Goal: Task Accomplishment & Management: Manage account settings

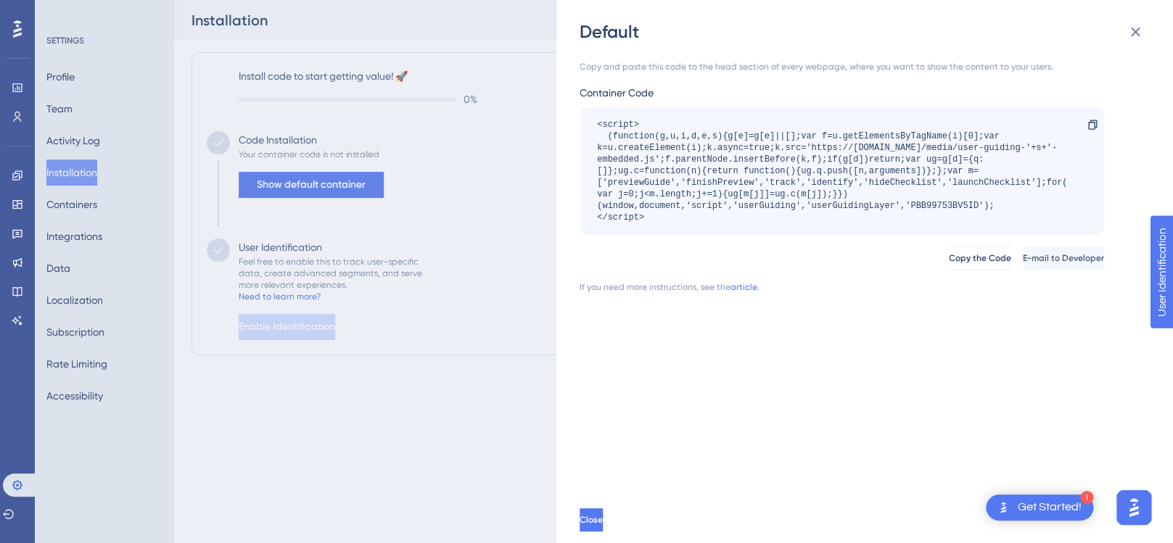
click at [290, 183] on div "Default Copy and paste this code to the head section of every webpage, where yo…" at bounding box center [586, 271] width 1173 height 543
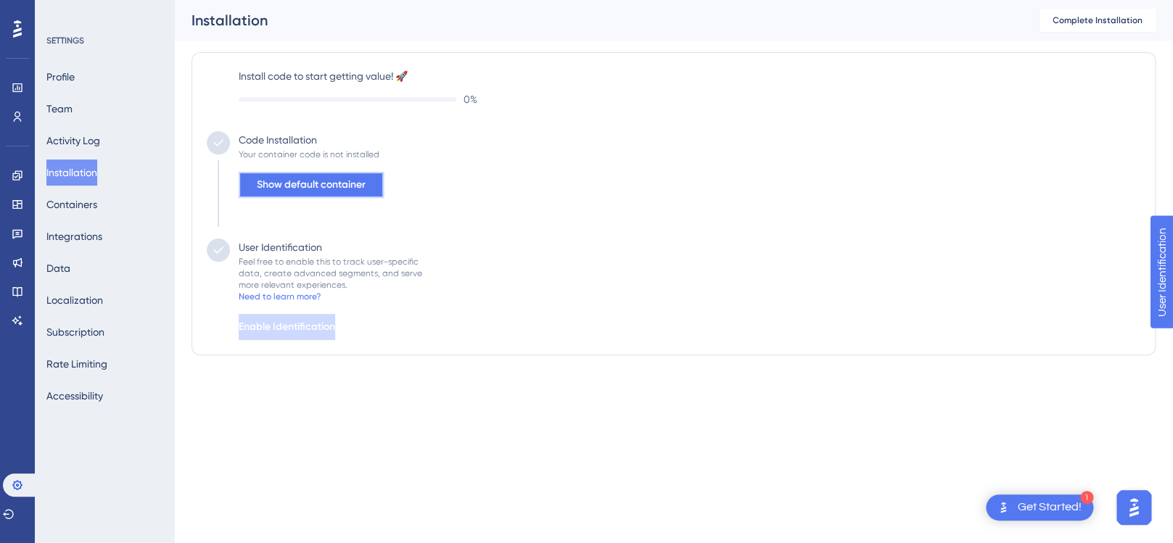
click at [290, 186] on span "Show default container" at bounding box center [311, 184] width 109 height 17
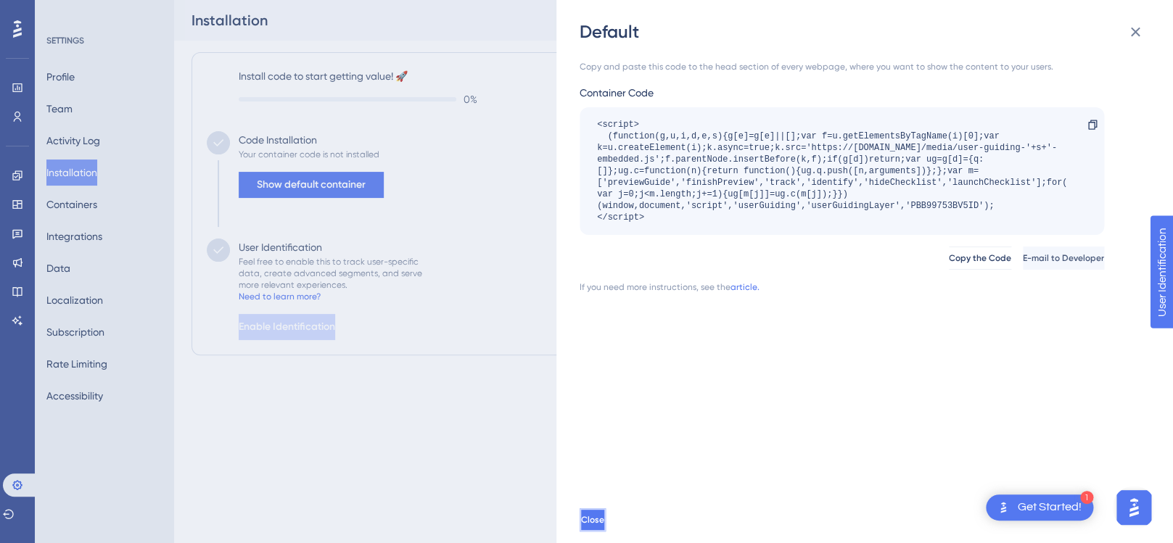
click at [604, 516] on span "Close" at bounding box center [592, 520] width 23 height 12
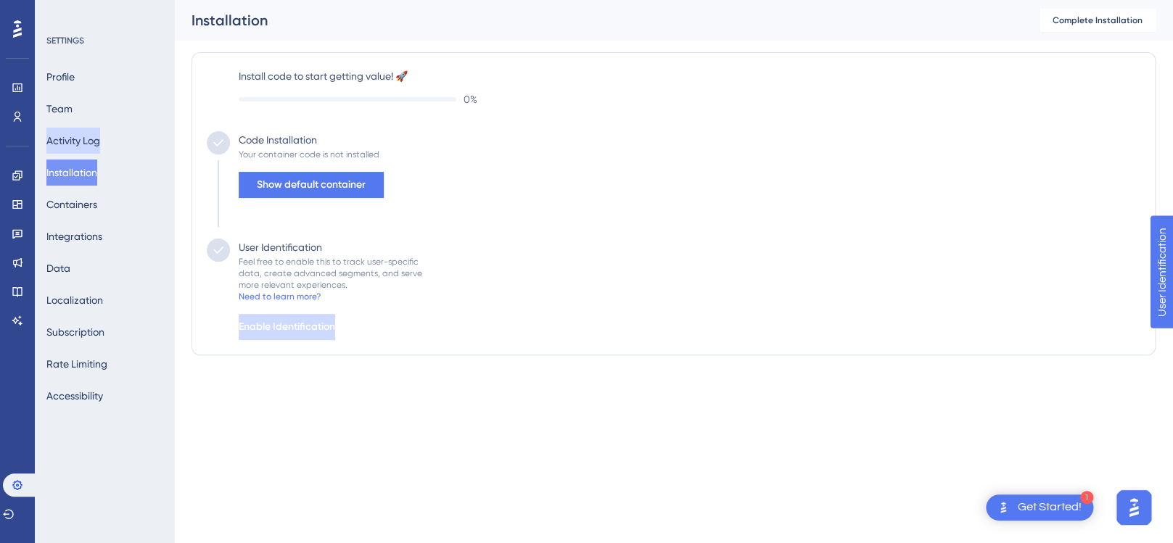
click at [92, 138] on button "Activity Log" at bounding box center [73, 141] width 54 height 26
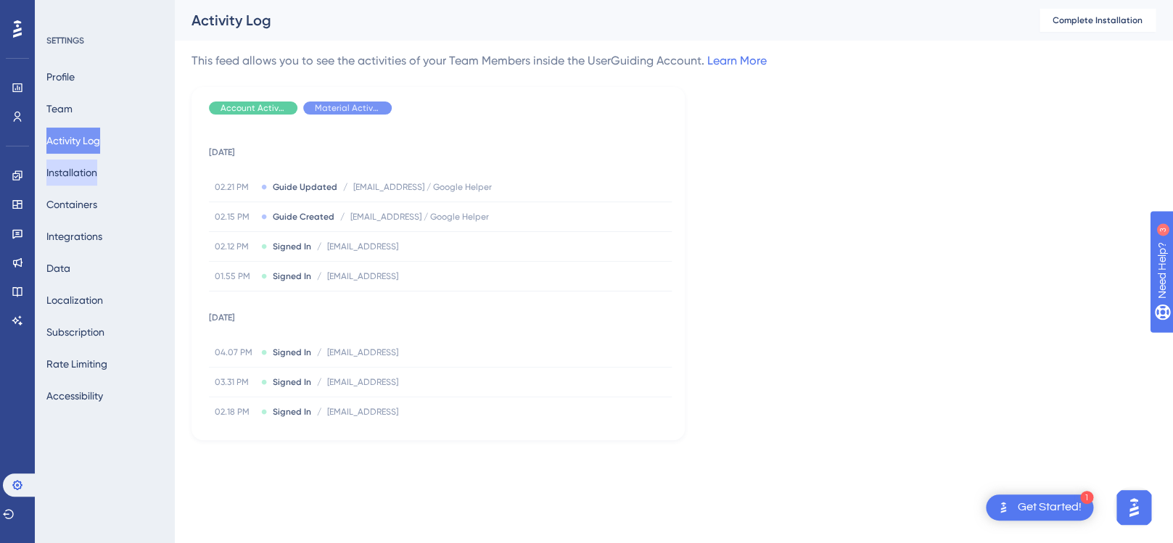
click at [88, 179] on button "Installation" at bounding box center [71, 173] width 51 height 26
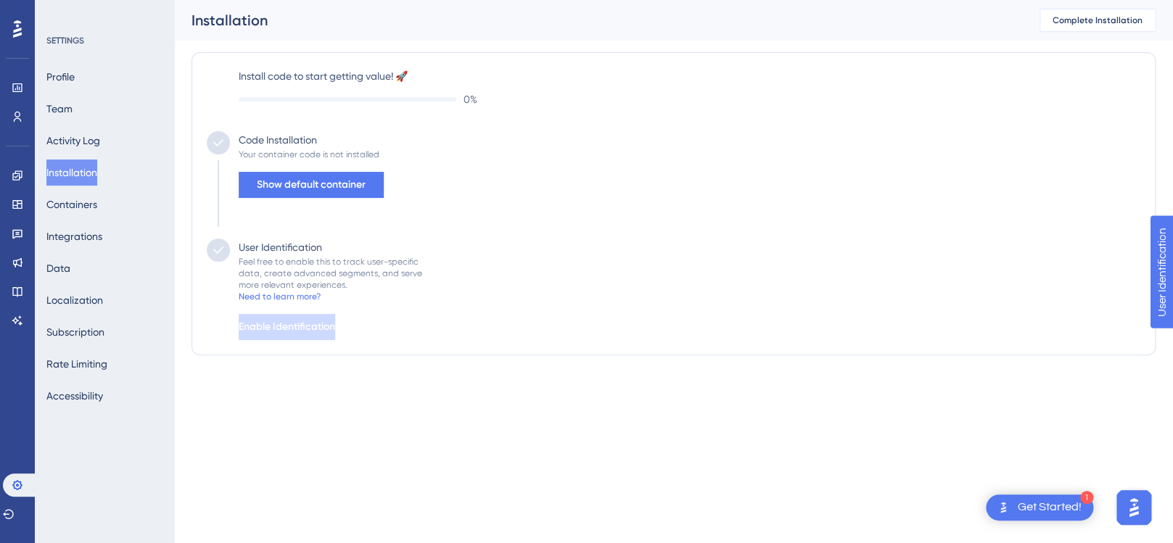
click at [1095, 20] on span "Complete Installation" at bounding box center [1097, 21] width 90 height 12
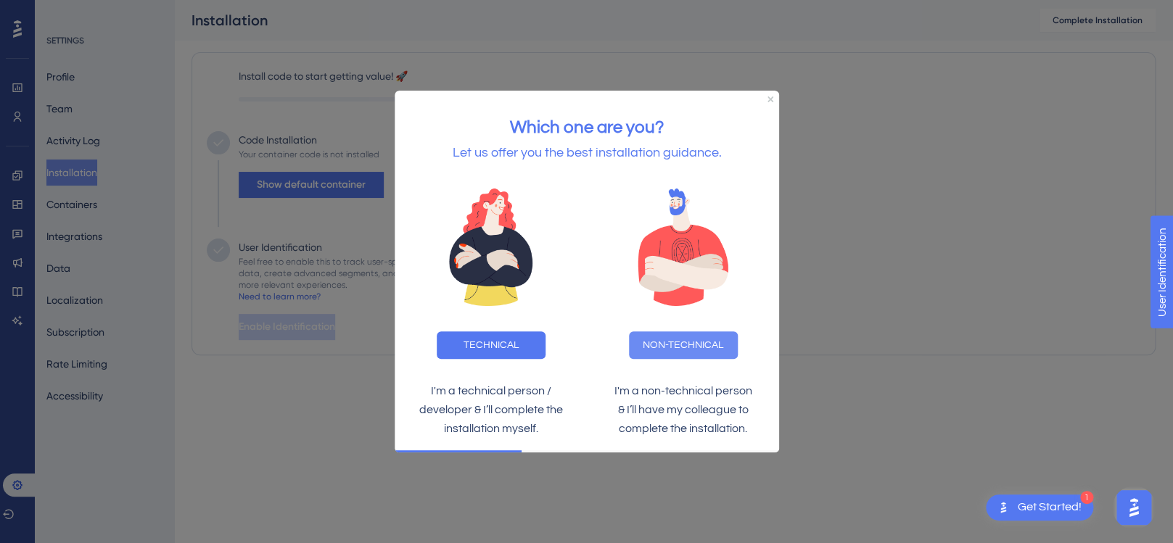
click at [661, 342] on button "NON-TECHNICAL" at bounding box center [682, 345] width 109 height 28
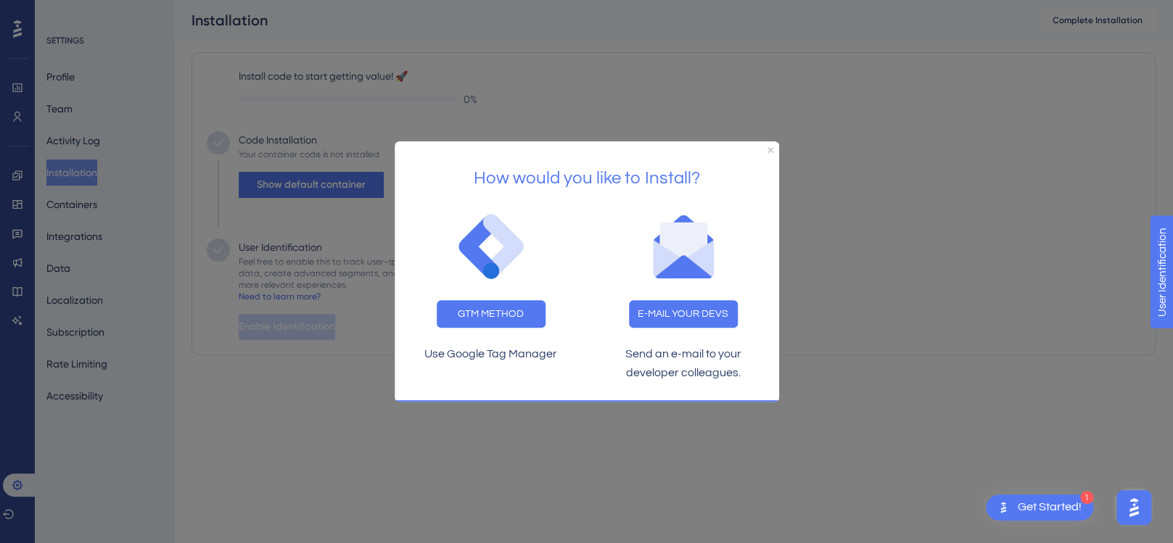
click at [764, 149] on div "How would you like to Install?" at bounding box center [586, 172] width 384 height 63
click at [771, 146] on icon "Close Preview" at bounding box center [770, 149] width 6 height 6
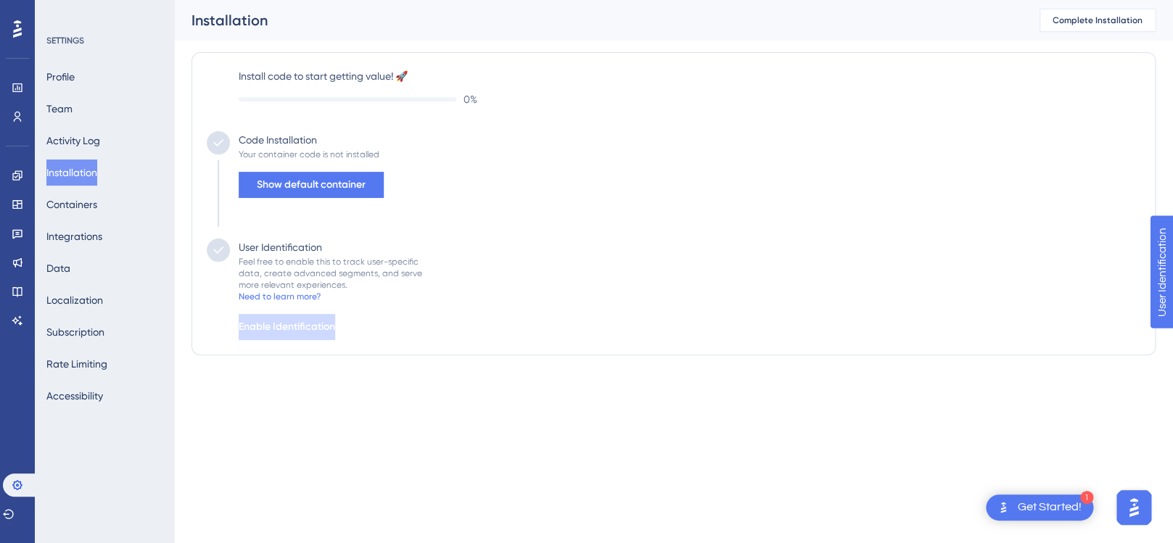
click at [1109, 18] on span "Complete Installation" at bounding box center [1097, 21] width 90 height 12
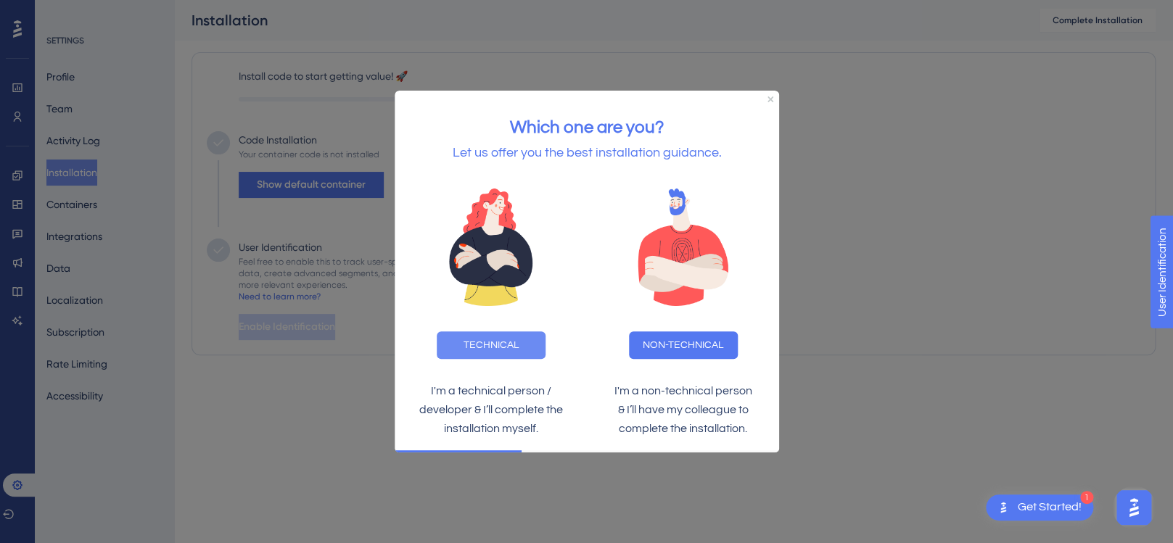
click at [515, 342] on button "TECHNICAL" at bounding box center [490, 345] width 109 height 28
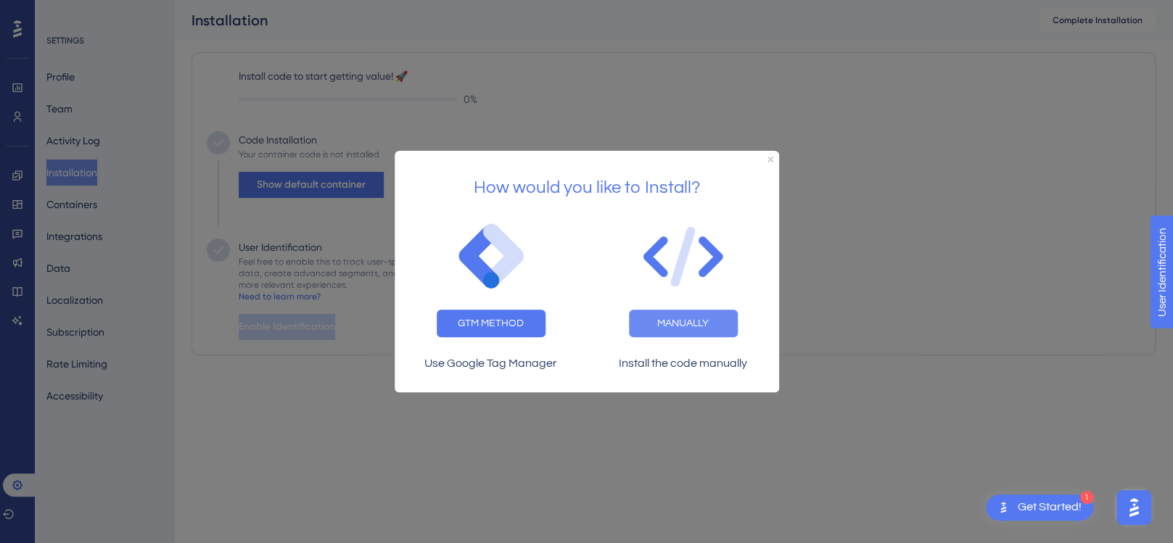
click at [674, 320] on button "MANUALLY" at bounding box center [682, 323] width 109 height 28
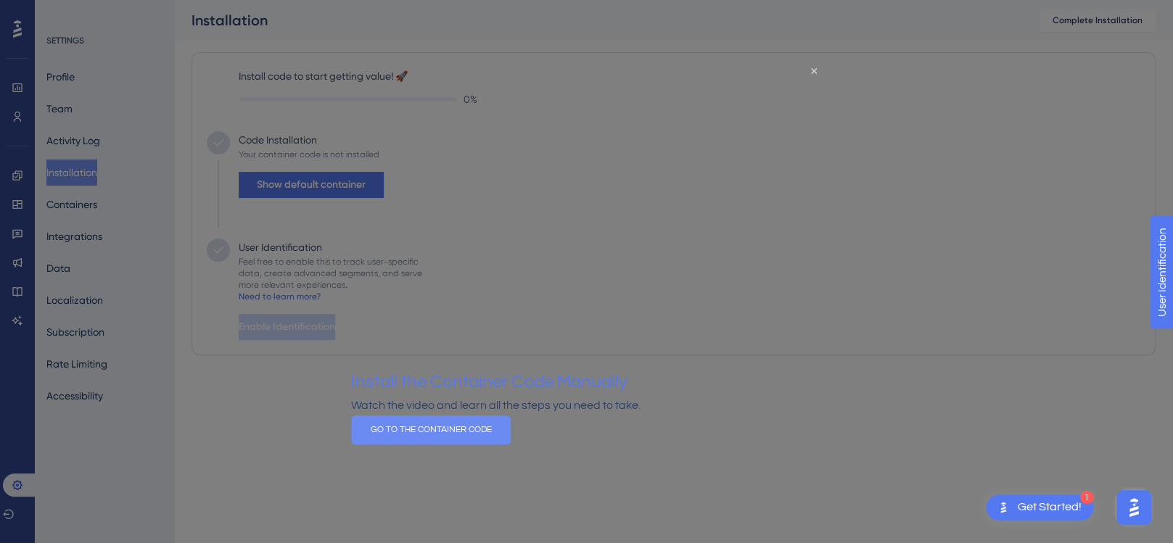
click at [510, 444] on button "GO TO THE CONTAINER CODE" at bounding box center [430, 429] width 160 height 29
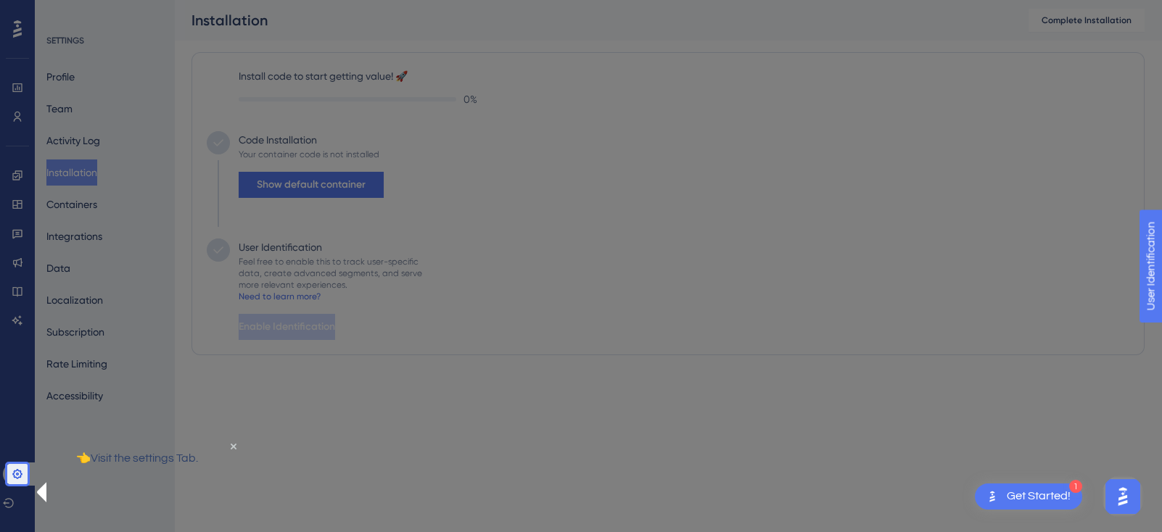
click at [173, 468] on p "👈Visit the settings Tab." at bounding box center [136, 458] width 187 height 19
click at [15, 474] on icon at bounding box center [18, 474] width 12 height 12
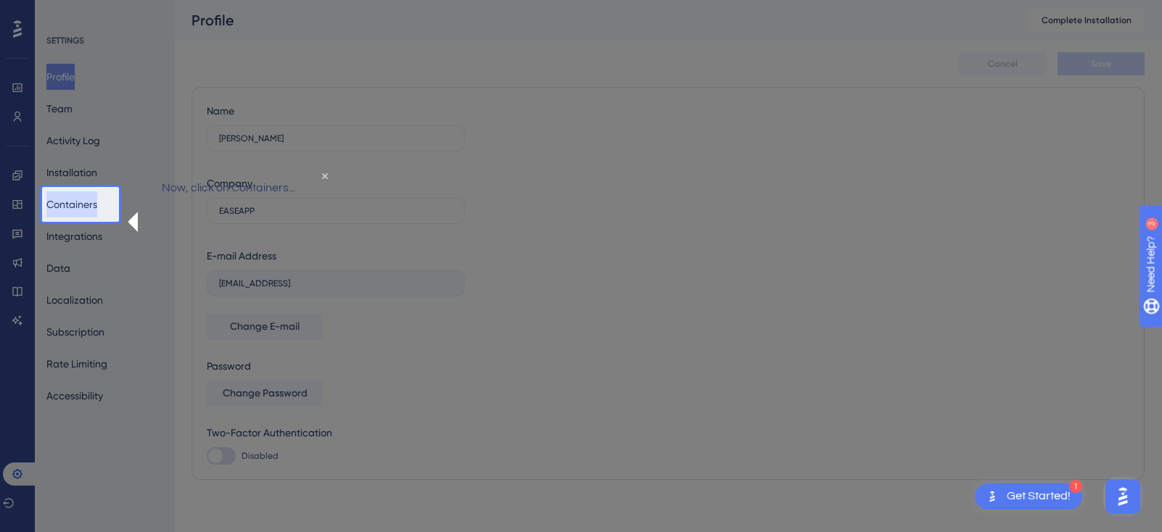
click at [78, 206] on button "Containers" at bounding box center [71, 204] width 51 height 26
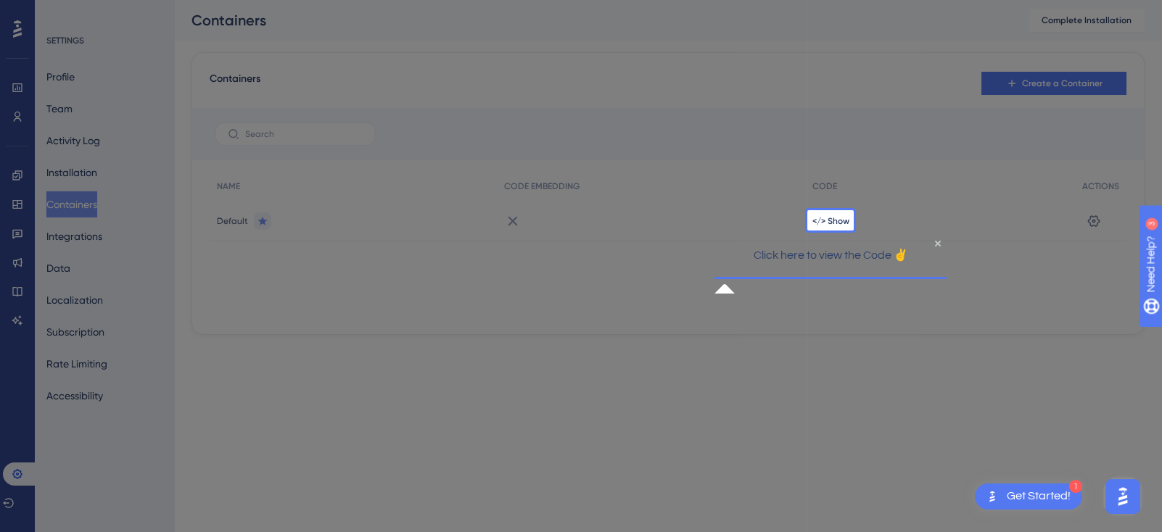
click at [724, 261] on div "Click here to view the Code ✌" at bounding box center [830, 265] width 232 height 61
click at [832, 218] on span "</> Show" at bounding box center [830, 221] width 37 height 12
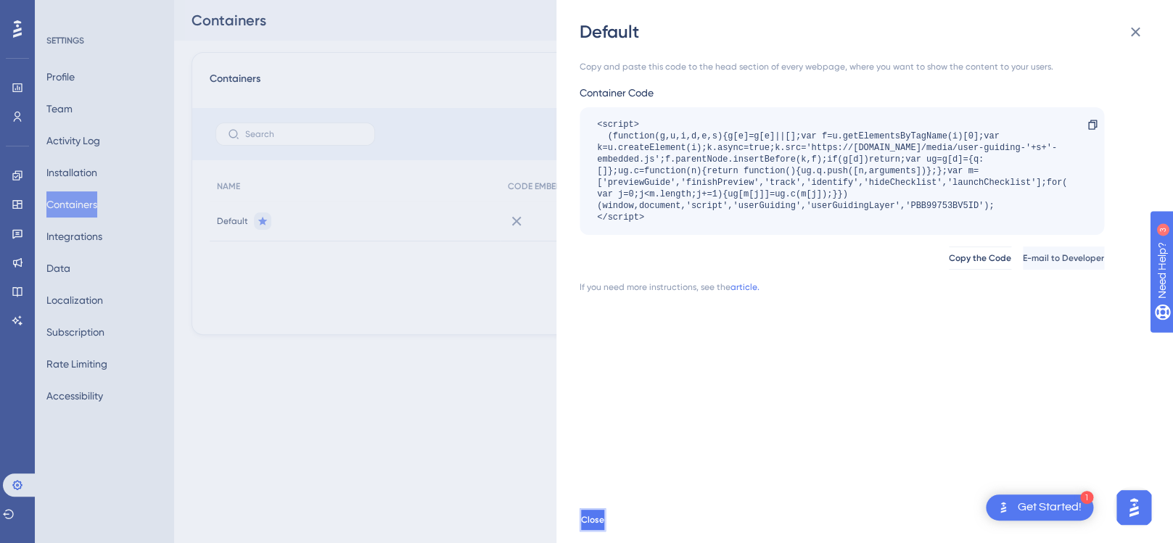
click at [606, 526] on button "Close" at bounding box center [592, 519] width 26 height 23
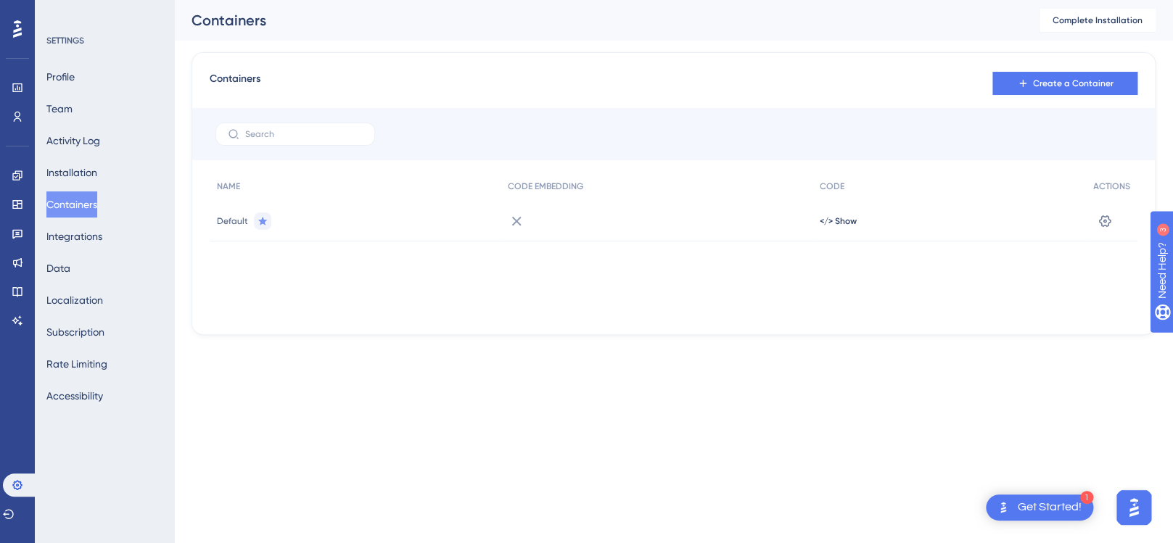
click at [80, 207] on button "Containers" at bounding box center [71, 204] width 51 height 26
click at [90, 169] on button "Installation" at bounding box center [71, 173] width 51 height 26
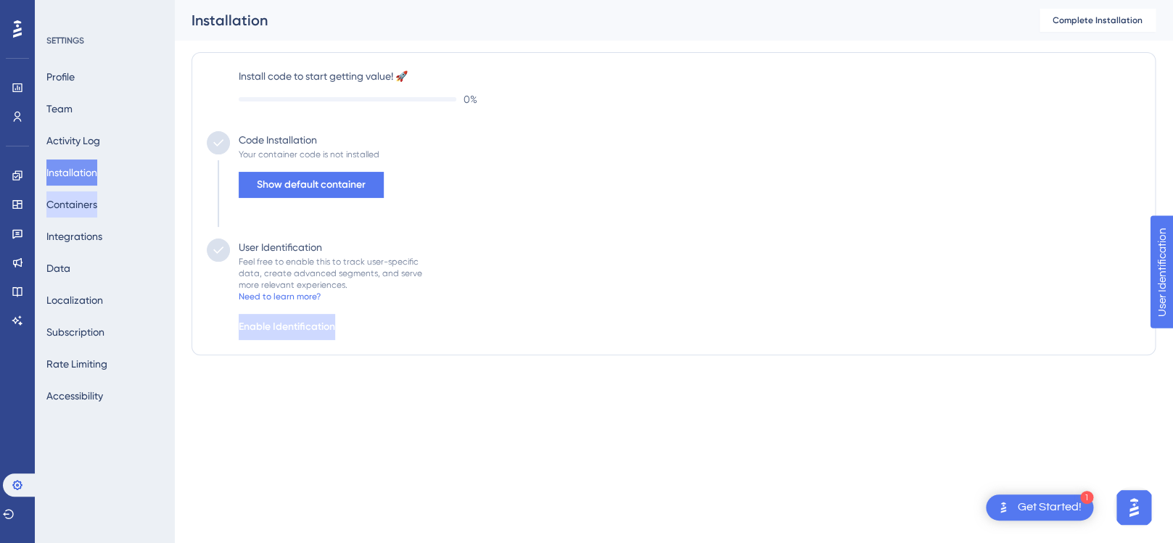
click at [76, 206] on button "Containers" at bounding box center [71, 204] width 51 height 26
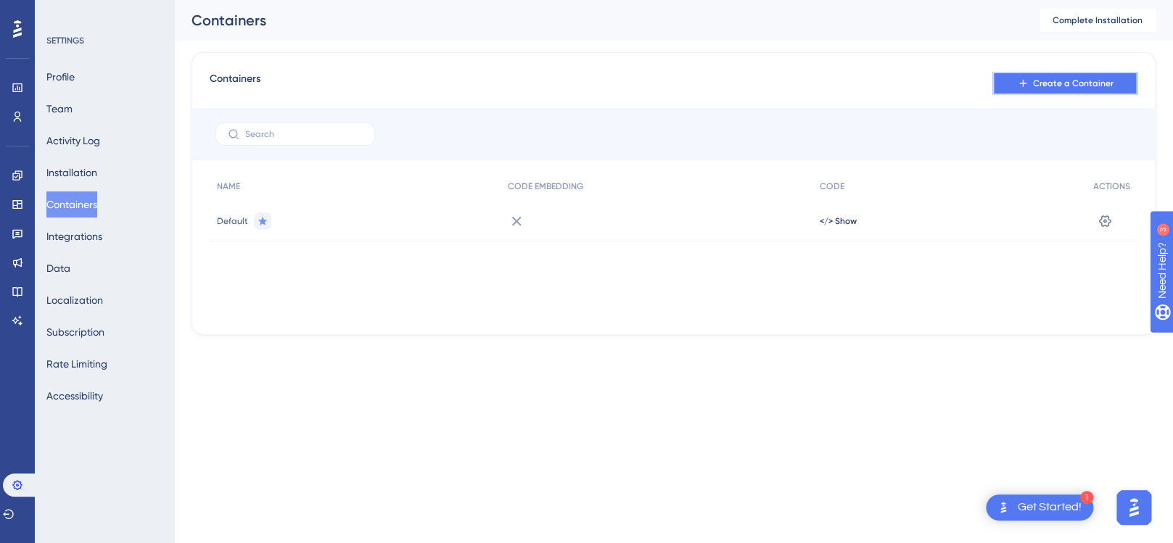
click at [1050, 81] on span "Create a Container" at bounding box center [1073, 84] width 80 height 12
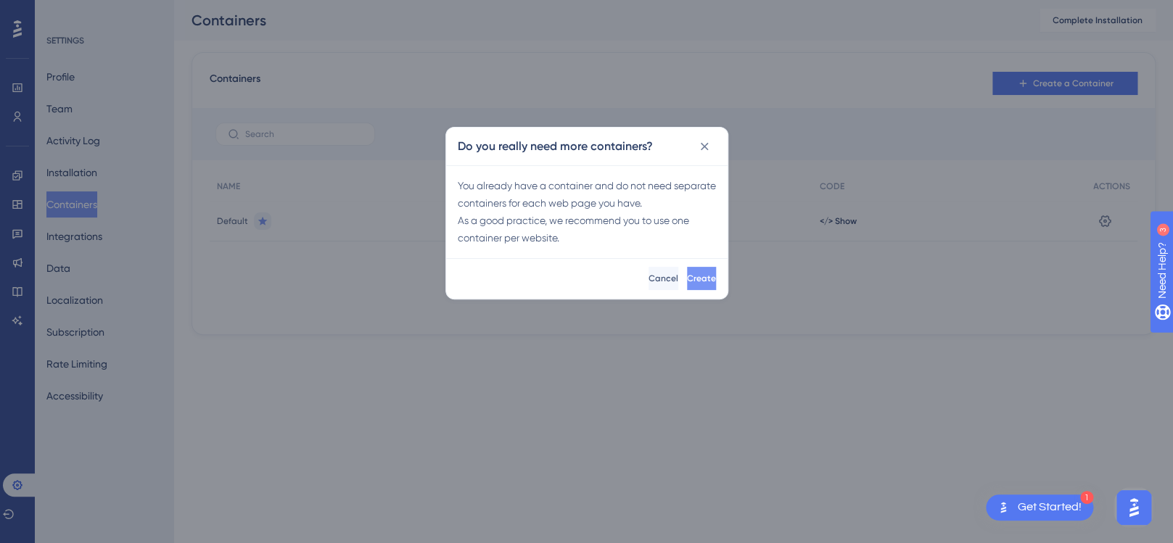
click at [693, 275] on button "Create" at bounding box center [701, 278] width 29 height 23
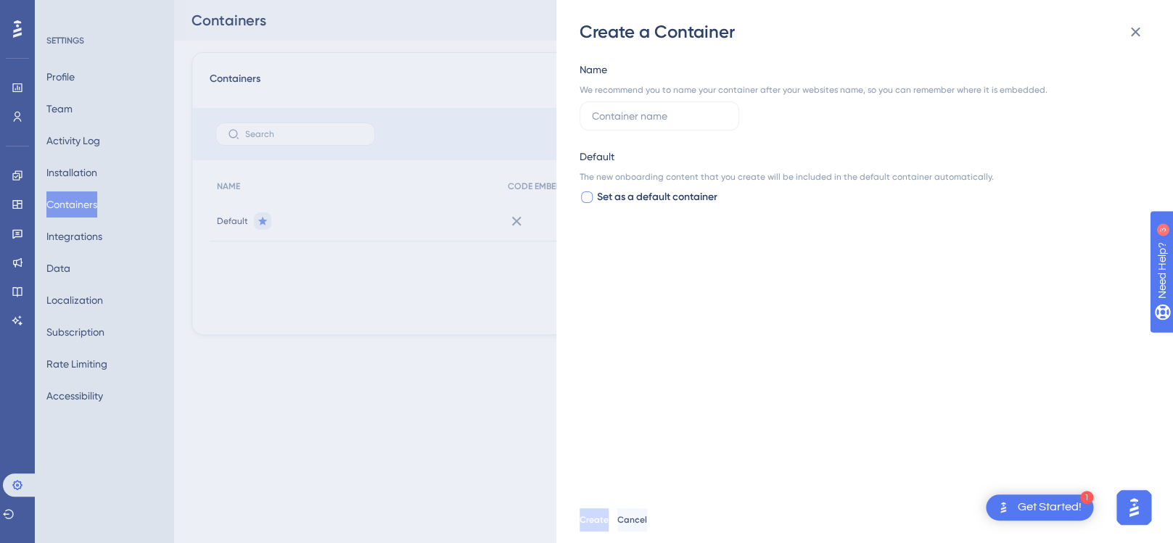
click at [589, 200] on div at bounding box center [587, 197] width 12 height 12
checkbox input "true"
click at [721, 125] on label at bounding box center [659, 116] width 160 height 29
click at [721, 124] on input "text" at bounding box center [659, 116] width 135 height 16
type input "Hello World"
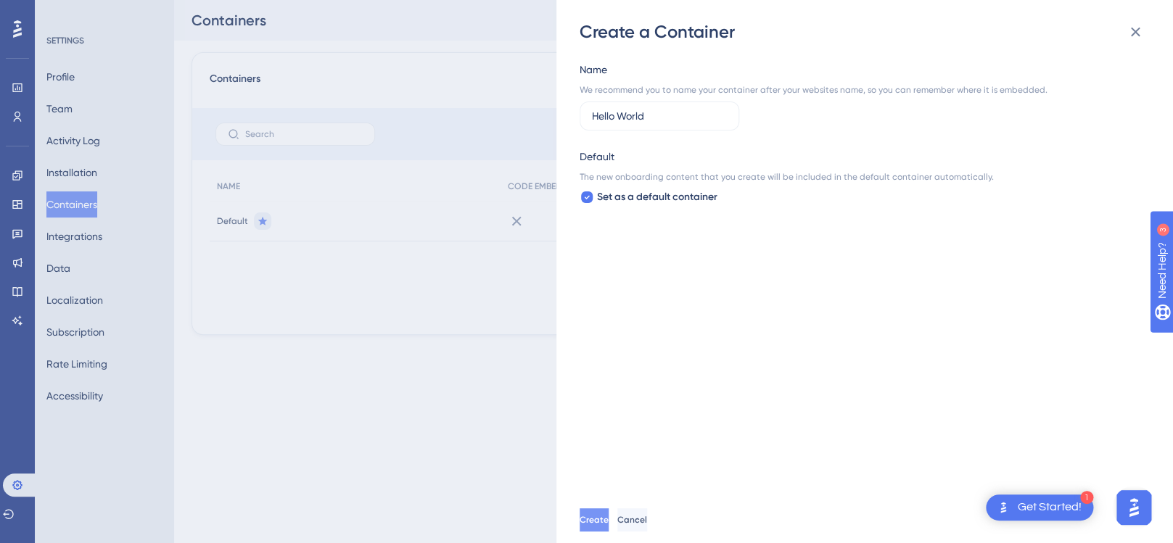
click at [608, 520] on span "Create" at bounding box center [593, 520] width 29 height 12
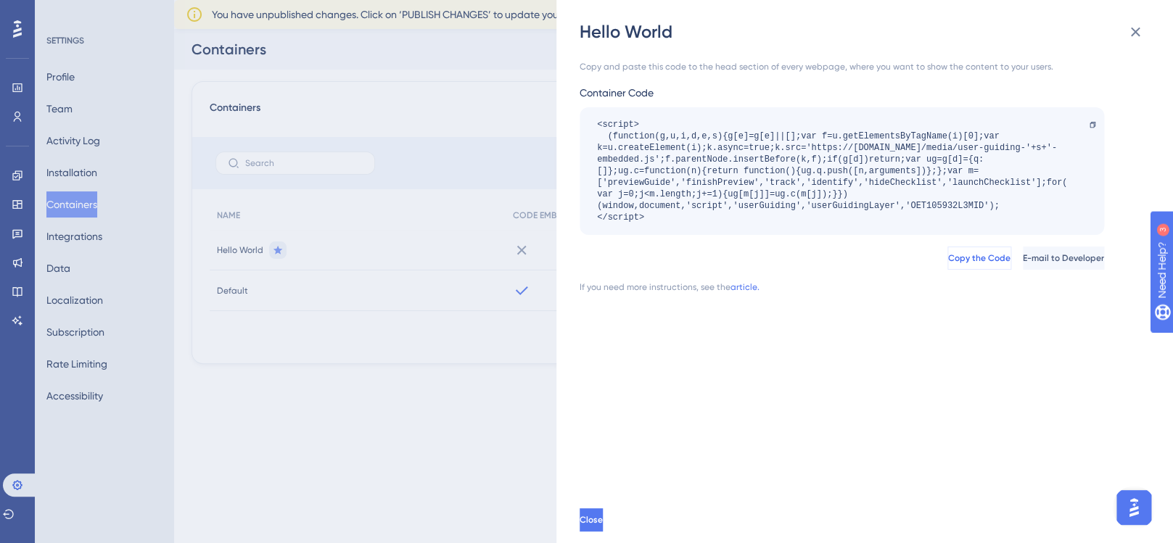
click at [948, 258] on span "Copy the Code" at bounding box center [979, 258] width 62 height 12
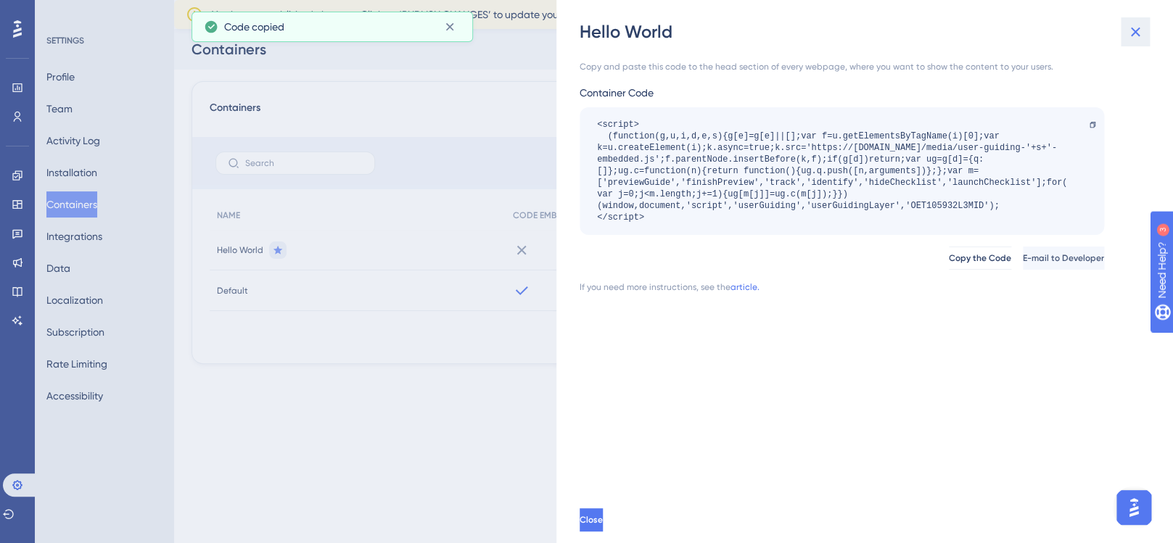
click at [1134, 28] on icon at bounding box center [1134, 31] width 17 height 17
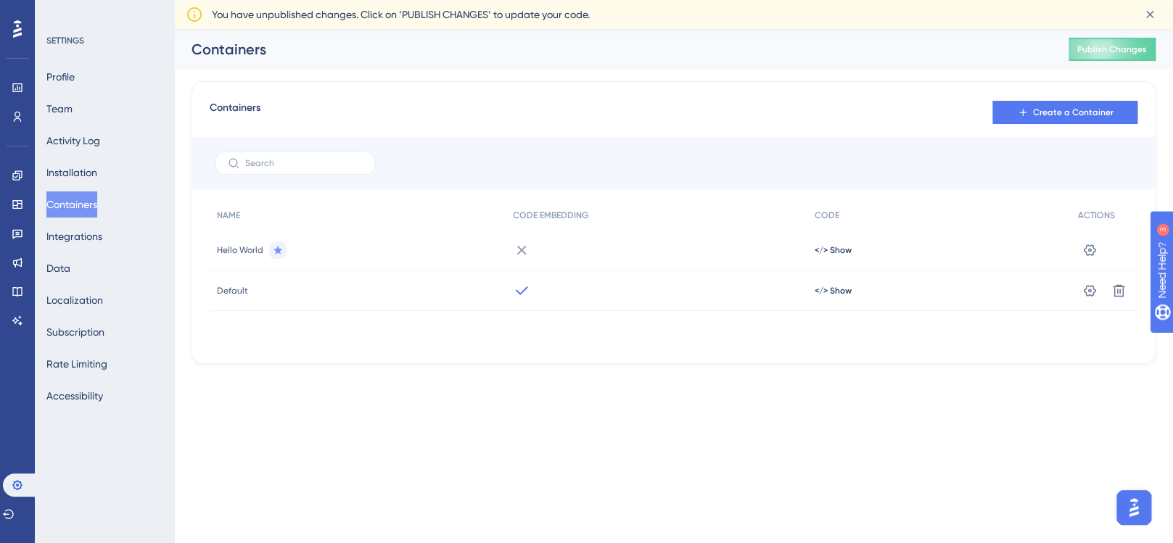
click at [448, 25] on div "You have unpublished changes. Click on ‘PUBLISH CHANGES’ to update your code." at bounding box center [673, 14] width 975 height 23
click at [838, 260] on div "</> Show" at bounding box center [938, 250] width 263 height 41
click at [840, 248] on span "</> Show" at bounding box center [832, 250] width 37 height 12
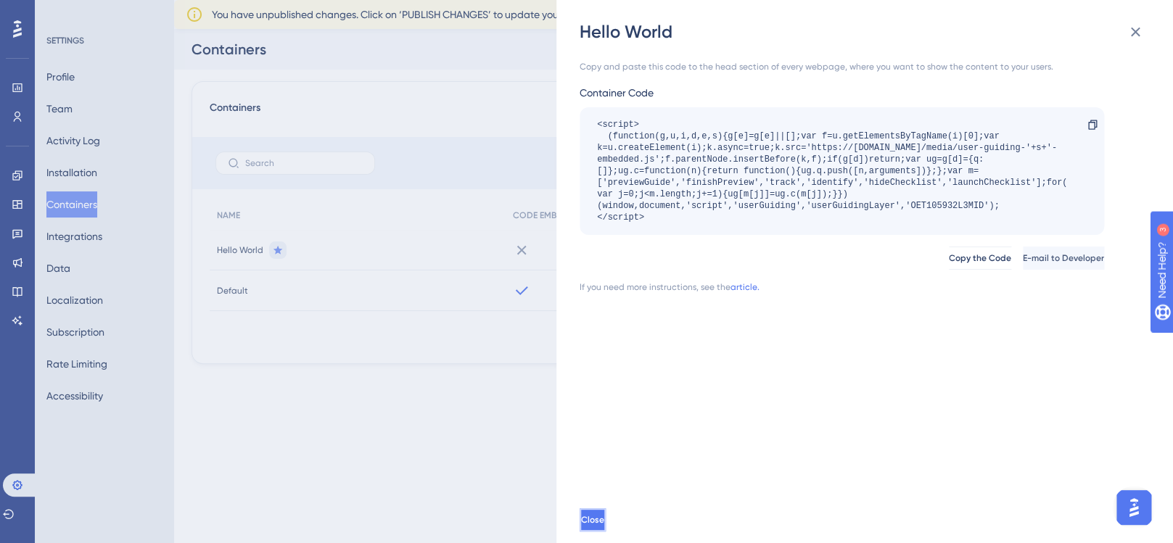
click at [604, 517] on span "Close" at bounding box center [592, 520] width 23 height 12
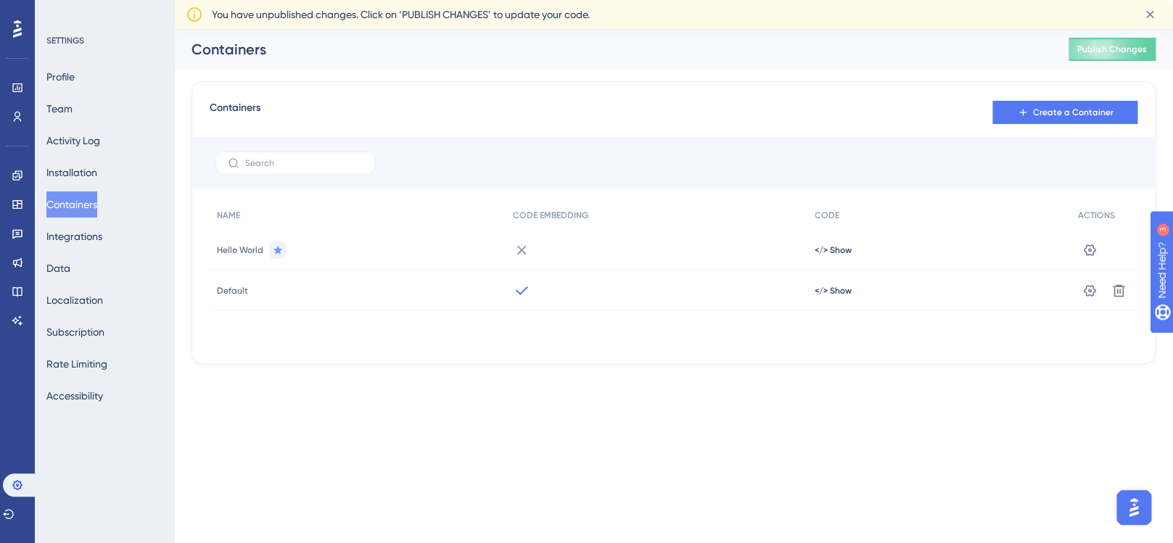
click at [234, 247] on span "Hello World" at bounding box center [240, 250] width 46 height 12
click at [1086, 251] on icon at bounding box center [1089, 250] width 15 height 15
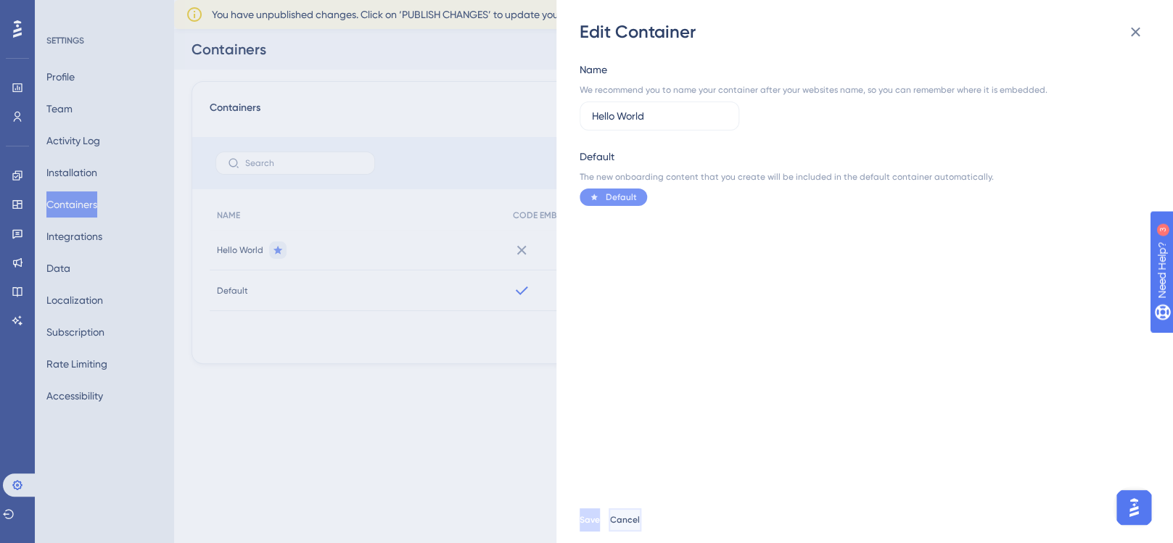
click at [641, 526] on button "Cancel" at bounding box center [624, 519] width 33 height 23
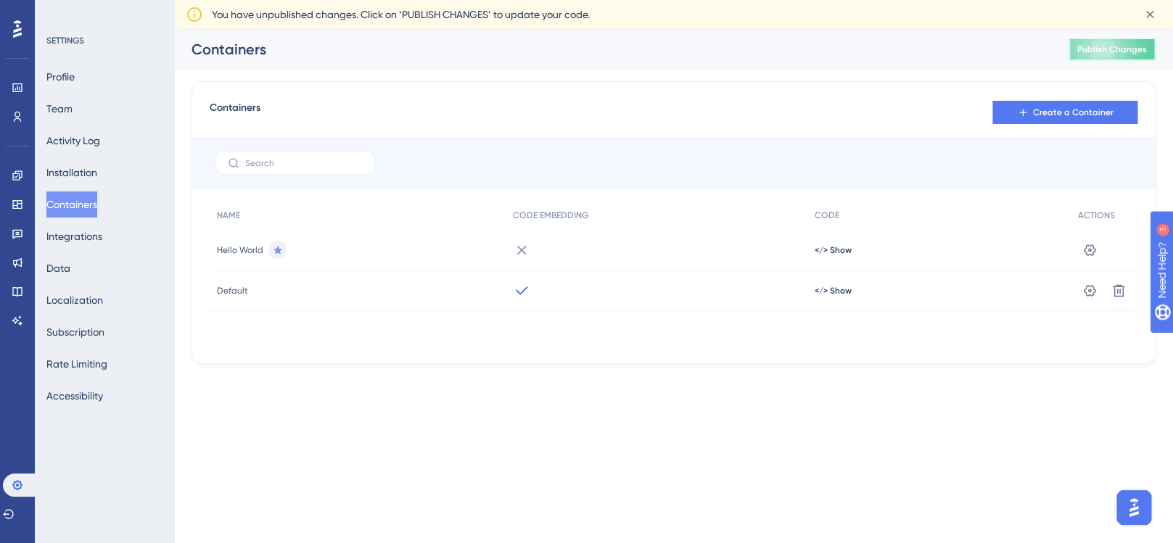
click at [1091, 57] on button "Publish Changes" at bounding box center [1111, 49] width 87 height 23
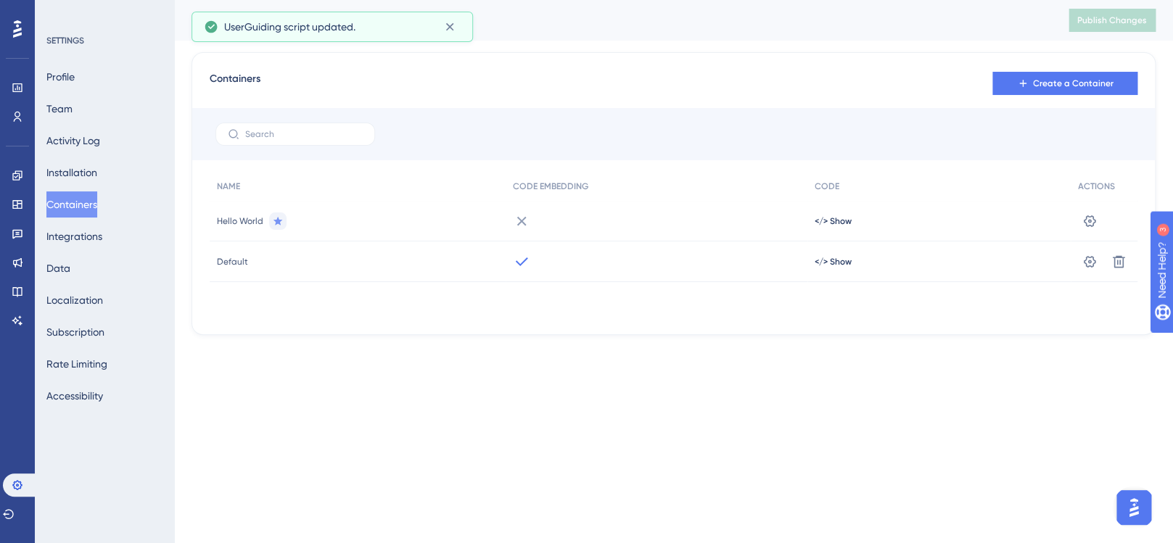
click at [511, 262] on div at bounding box center [656, 261] width 302 height 41
click at [513, 261] on icon at bounding box center [521, 261] width 17 height 17
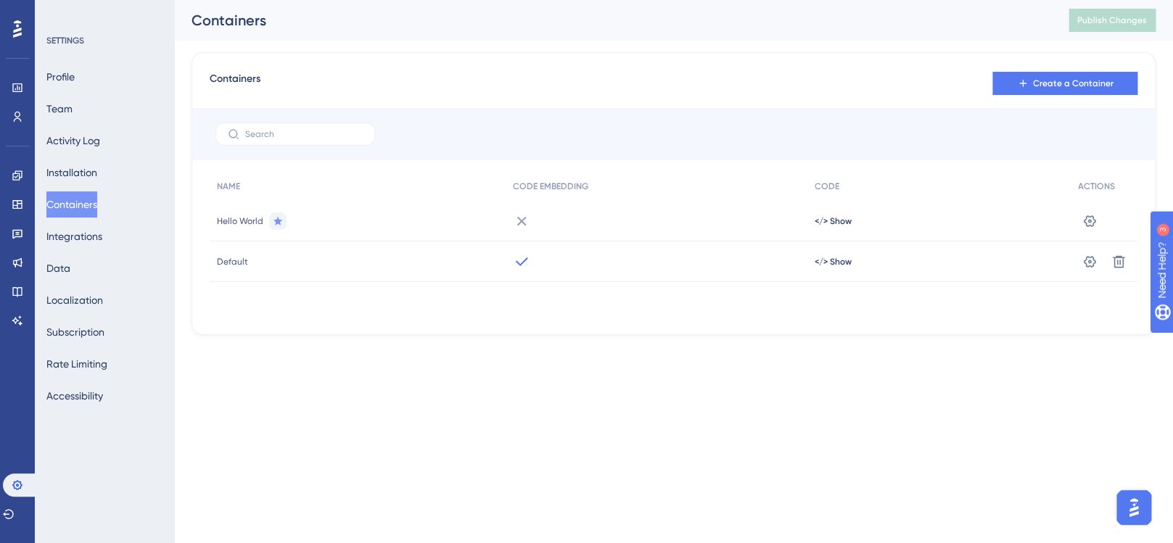
click at [786, 265] on div at bounding box center [656, 261] width 302 height 41
click at [693, 266] on div at bounding box center [656, 261] width 302 height 41
click at [696, 266] on div at bounding box center [656, 261] width 302 height 41
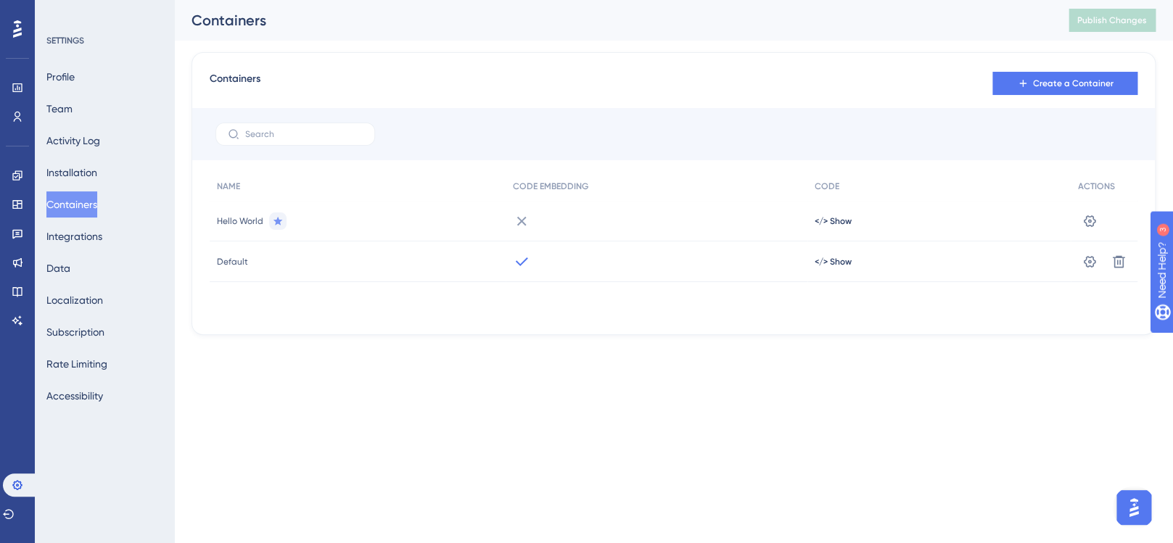
click at [230, 261] on span "Default" at bounding box center [232, 262] width 31 height 12
click at [239, 215] on span "Hello World" at bounding box center [240, 221] width 46 height 12
click at [1085, 226] on icon at bounding box center [1089, 221] width 12 height 12
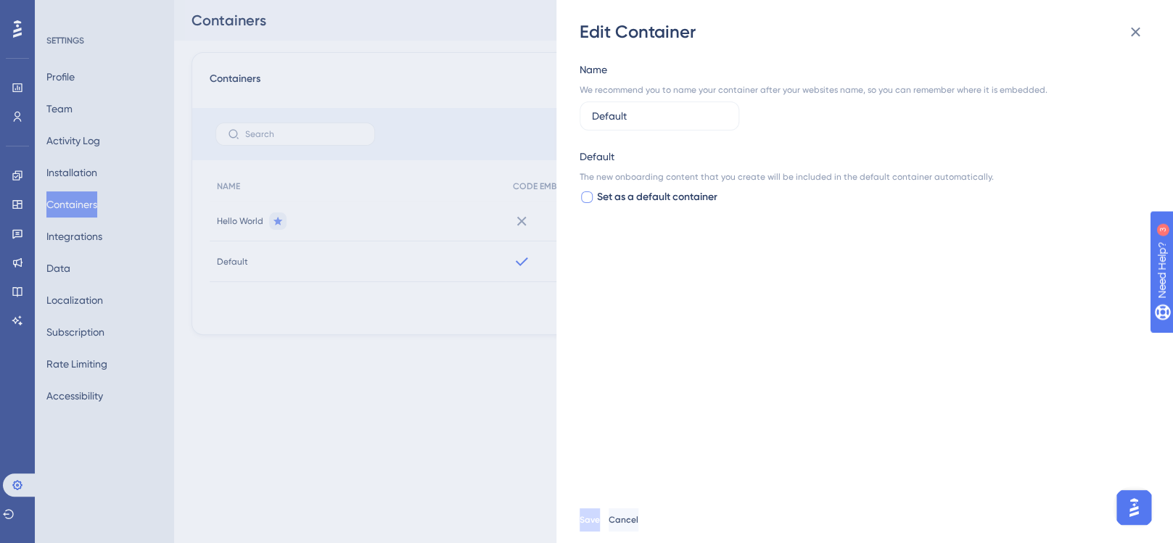
click at [592, 199] on div at bounding box center [586, 197] width 15 height 15
checkbox input "true"
click at [603, 513] on button "Save" at bounding box center [590, 519] width 23 height 23
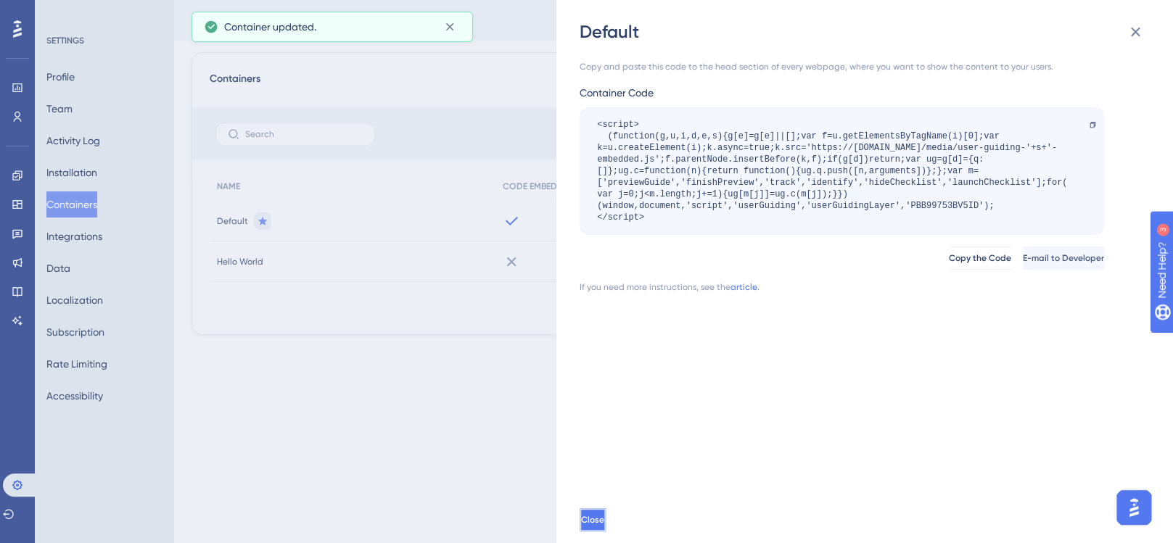
click at [606, 526] on button "Close" at bounding box center [592, 519] width 26 height 23
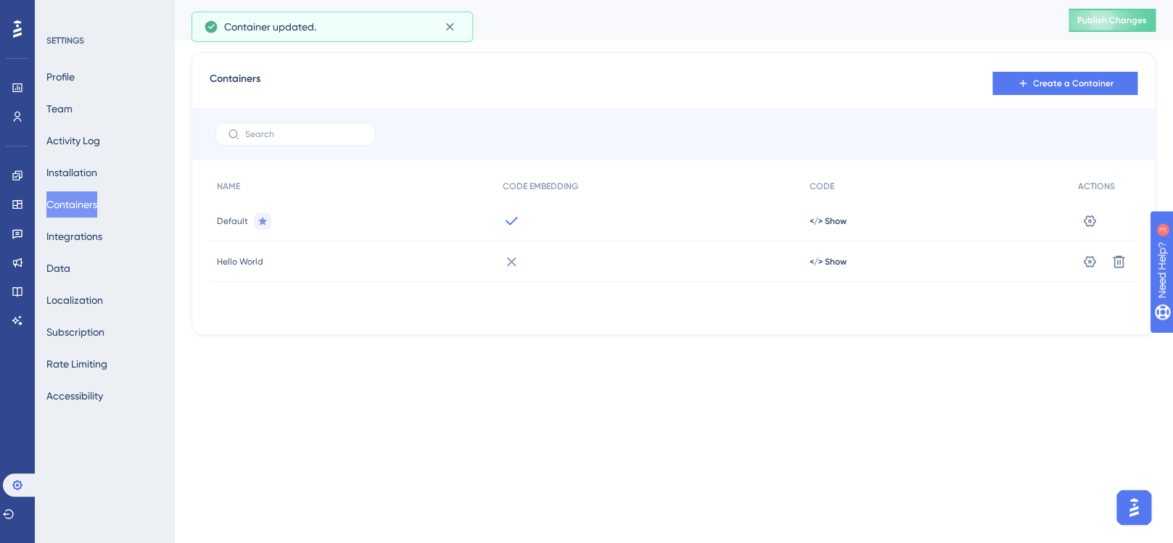
click at [643, 0] on html "Performance Users Engagement Widgets Feedback Product Updates Knowledge Base AI…" at bounding box center [586, 0] width 1173 height 0
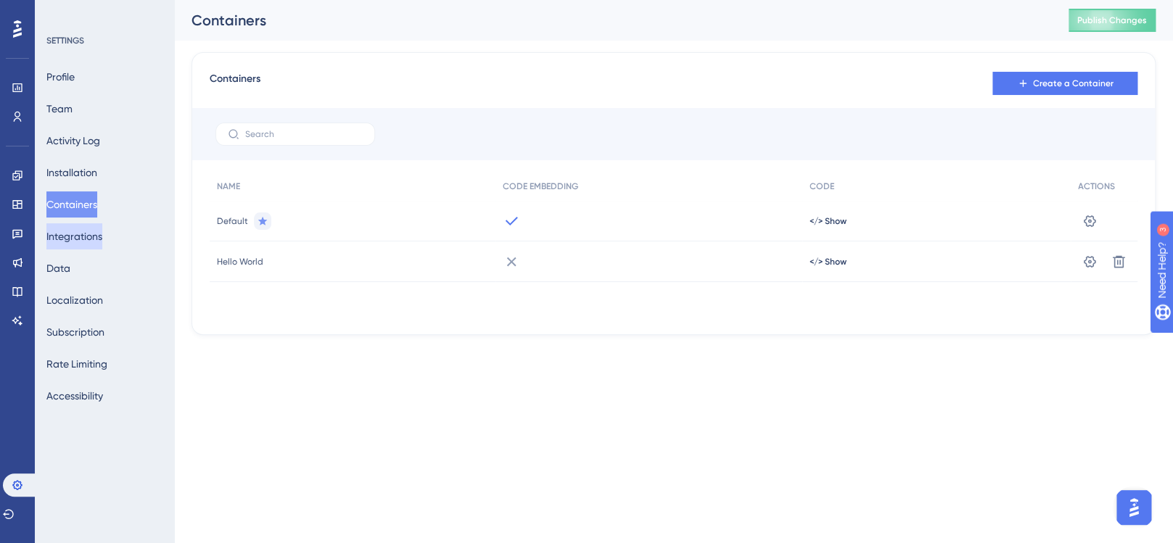
click at [78, 238] on button "Integrations" at bounding box center [74, 236] width 56 height 26
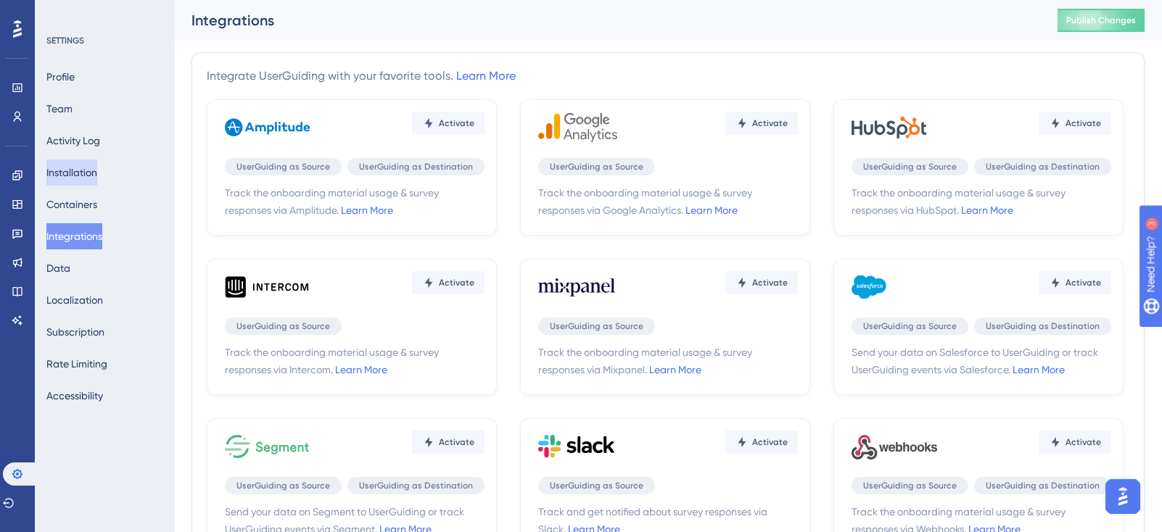
click at [86, 171] on button "Installation" at bounding box center [71, 173] width 51 height 26
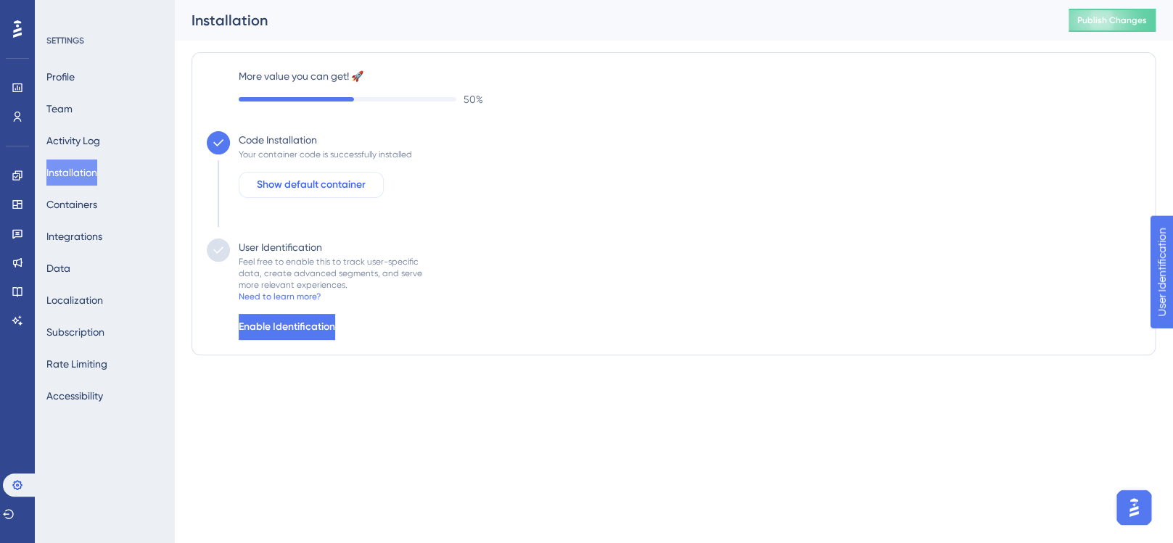
click at [321, 186] on span "Show default container" at bounding box center [311, 184] width 109 height 17
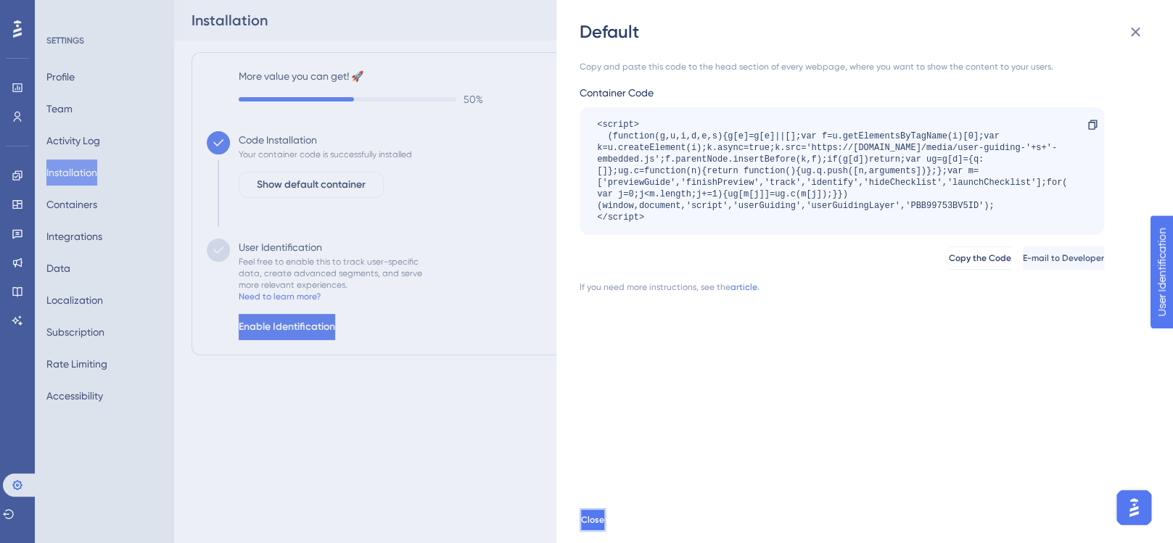
click at [604, 517] on span "Close" at bounding box center [592, 520] width 23 height 12
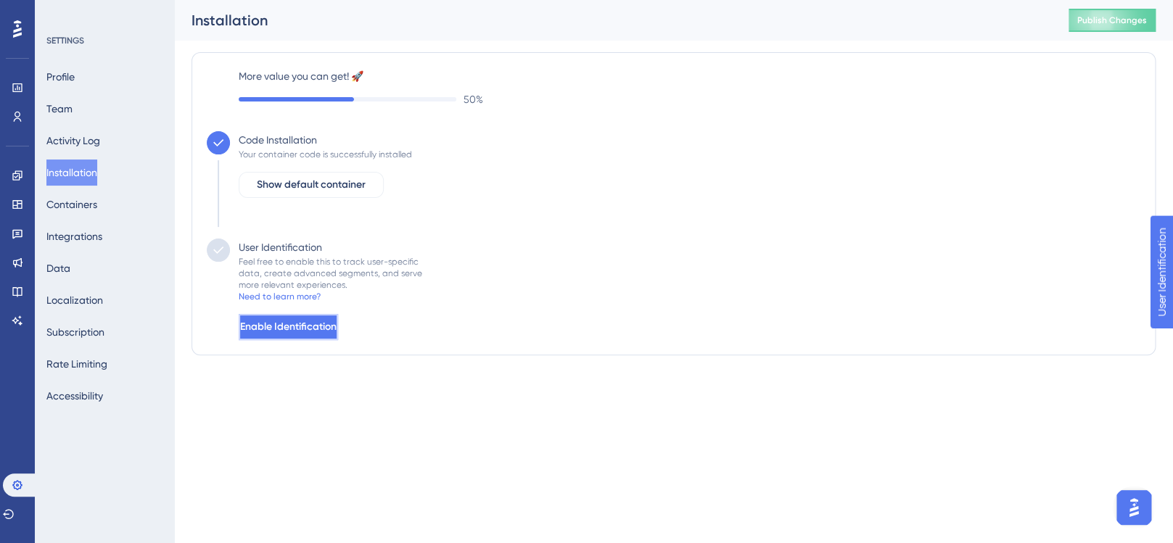
click at [305, 330] on span "Enable Identification" at bounding box center [288, 326] width 96 height 17
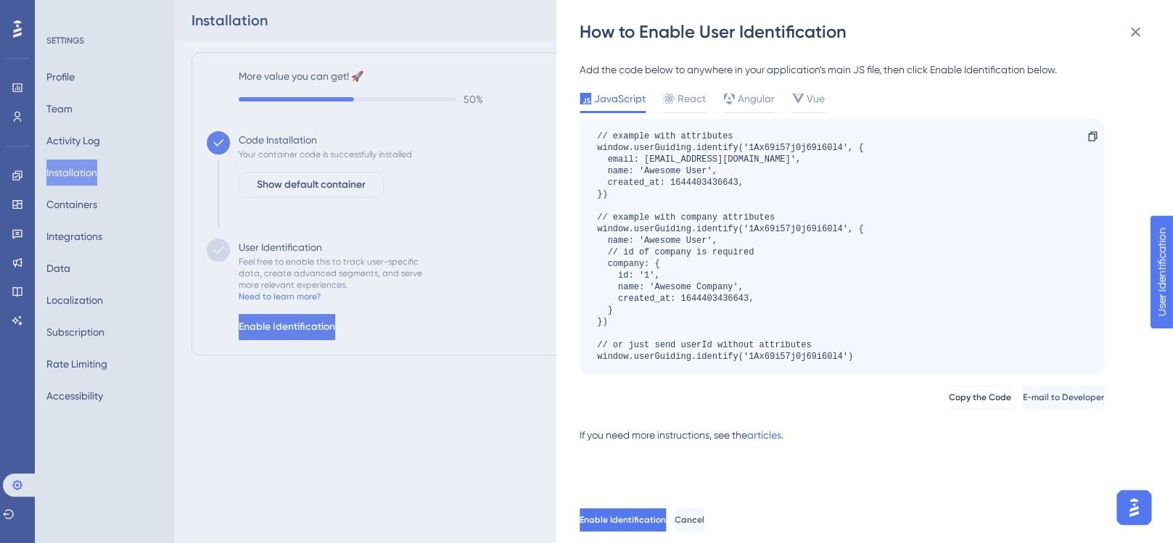
click at [633, 103] on span "JavaScript" at bounding box center [619, 98] width 51 height 17
click at [677, 99] on span "React" at bounding box center [691, 98] width 28 height 17
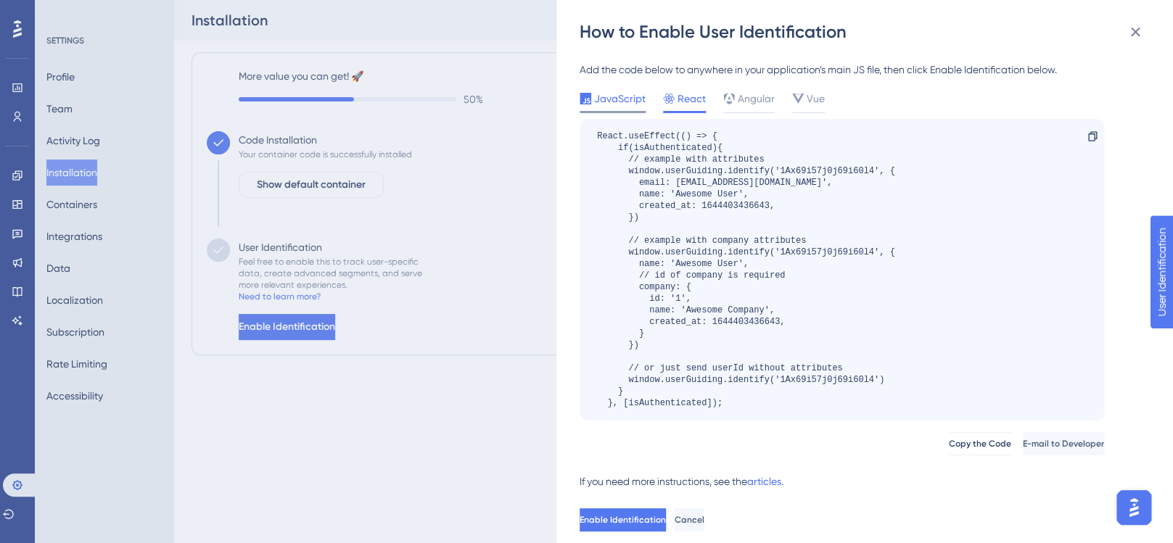
click at [605, 104] on span "JavaScript" at bounding box center [619, 98] width 51 height 17
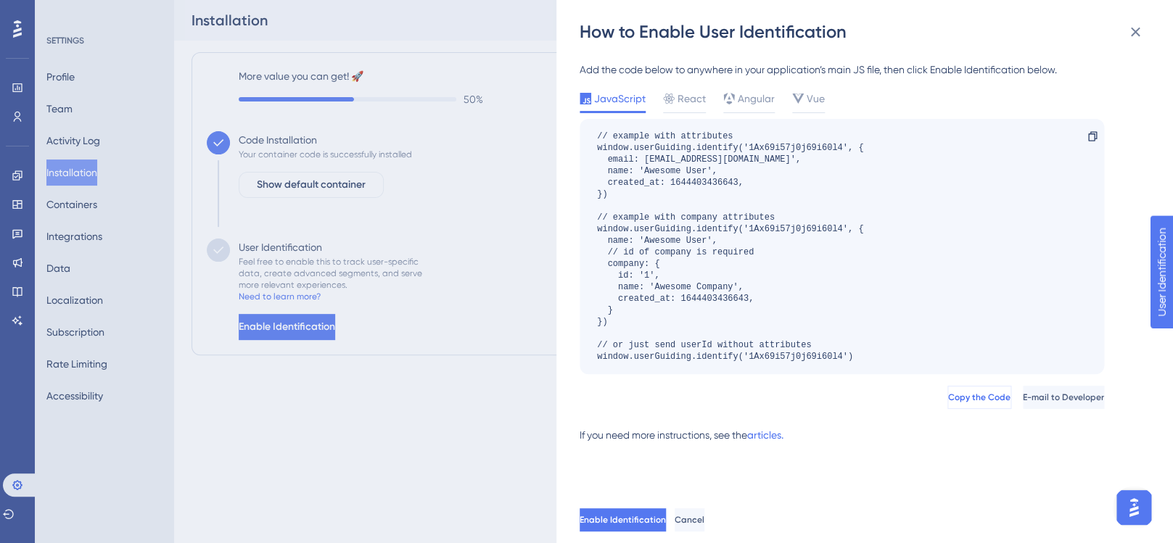
click at [948, 396] on span "Copy the Code" at bounding box center [979, 398] width 62 height 12
click at [348, 370] on div "How to Enable User Identification Add the code below to anywhere in your applic…" at bounding box center [586, 271] width 1173 height 543
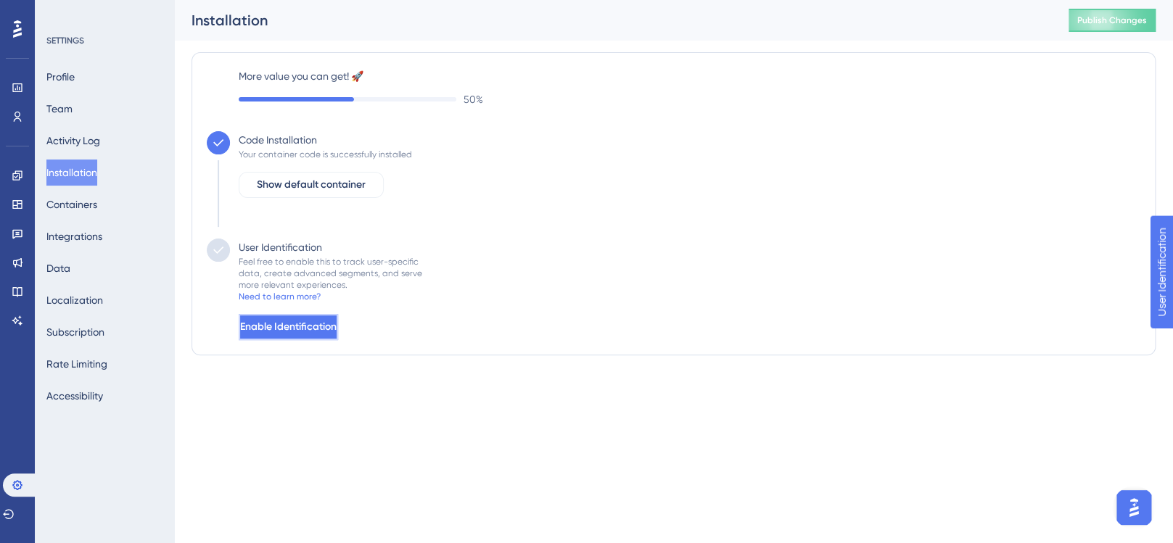
click at [318, 334] on span "Enable Identification" at bounding box center [288, 326] width 96 height 17
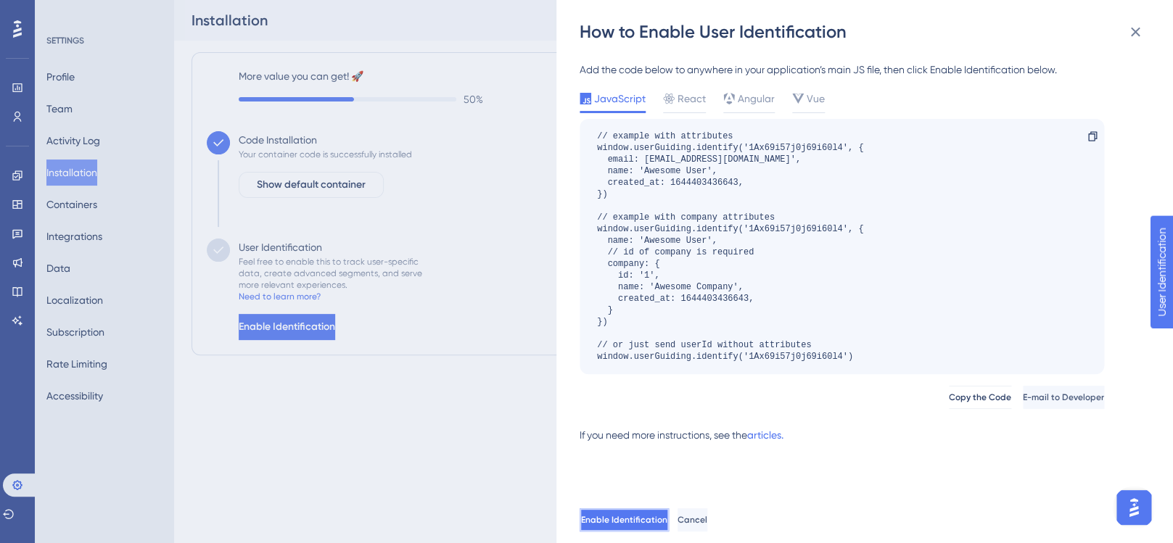
click at [667, 524] on span "Enable Identification" at bounding box center [624, 520] width 86 height 12
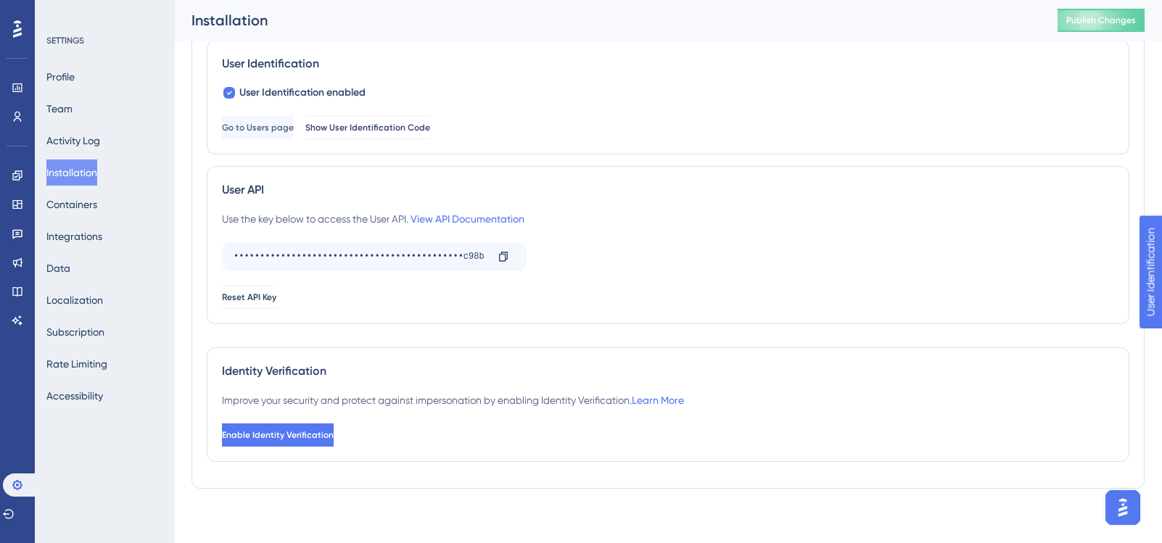
scroll to position [222, 0]
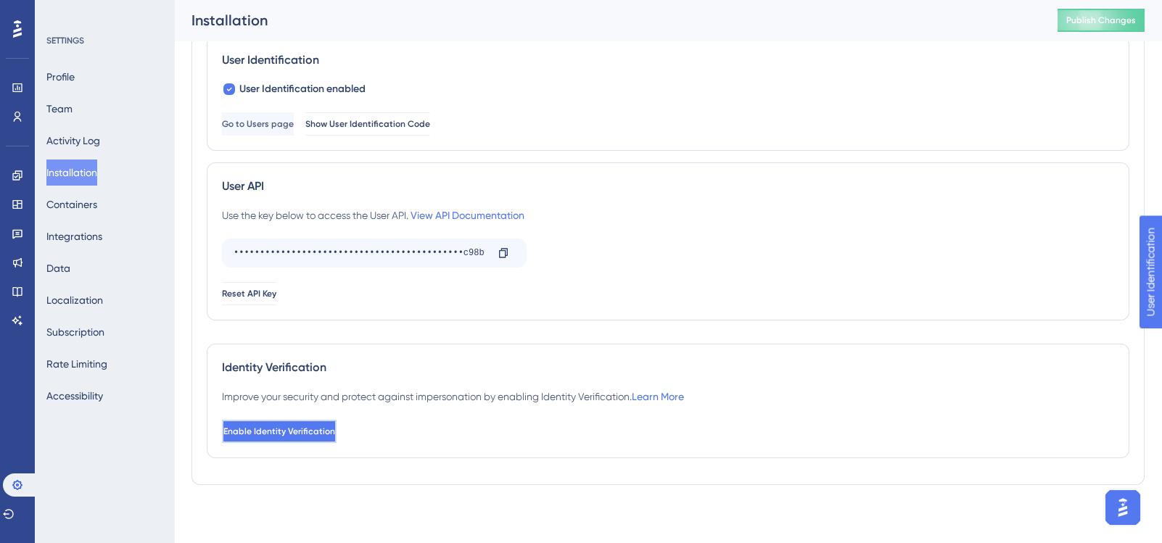
click at [326, 437] on button "Enable Identity Verification" at bounding box center [279, 431] width 115 height 23
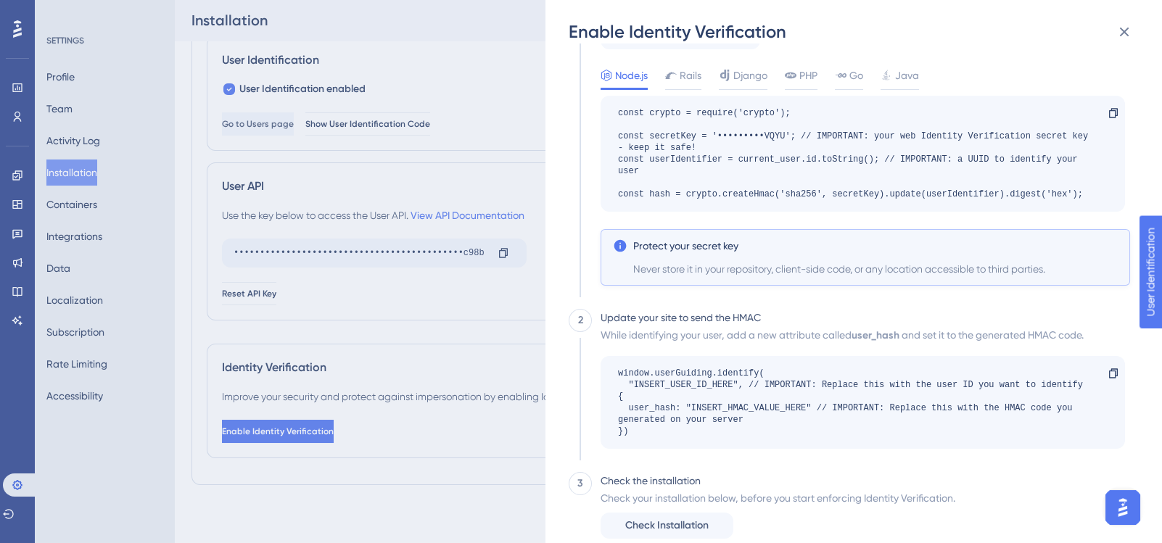
scroll to position [175, 0]
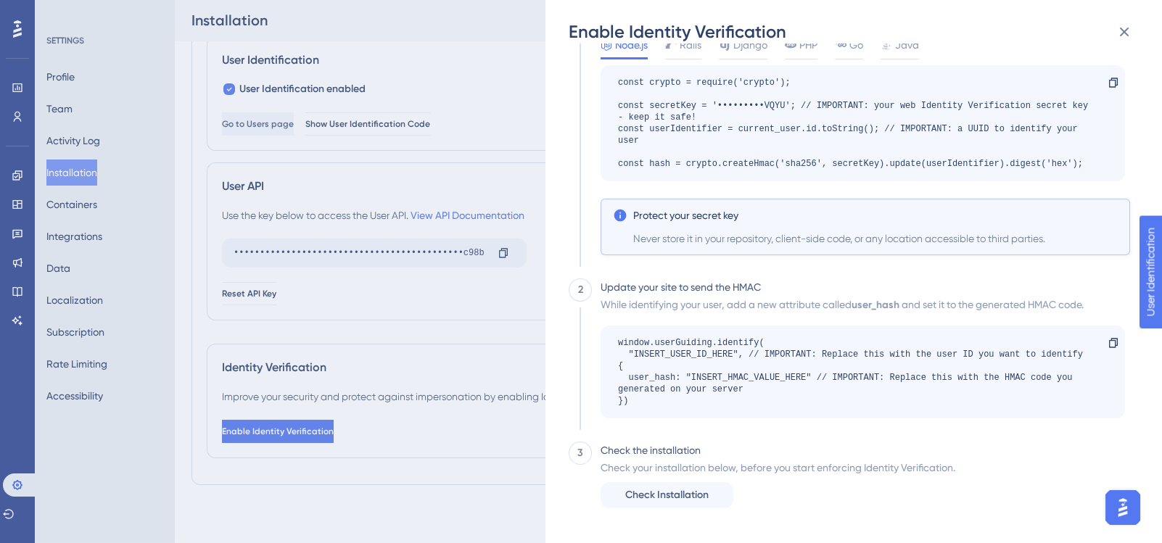
click at [429, 513] on div "Enable Identity Verification 1 HMAC For each logged-in user, you must generate …" at bounding box center [581, 271] width 1162 height 543
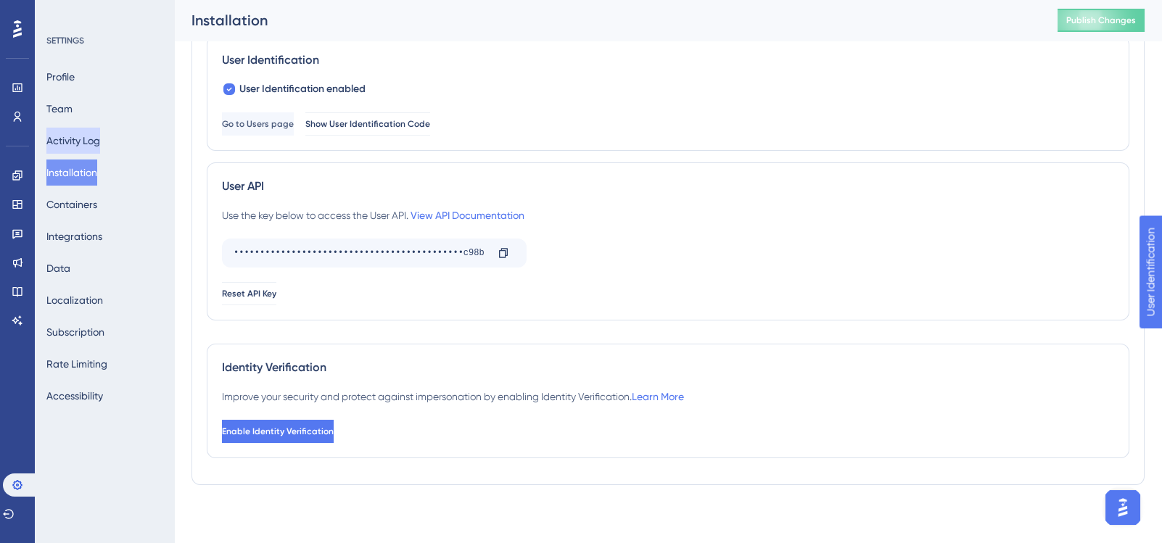
click at [92, 137] on button "Activity Log" at bounding box center [73, 141] width 54 height 26
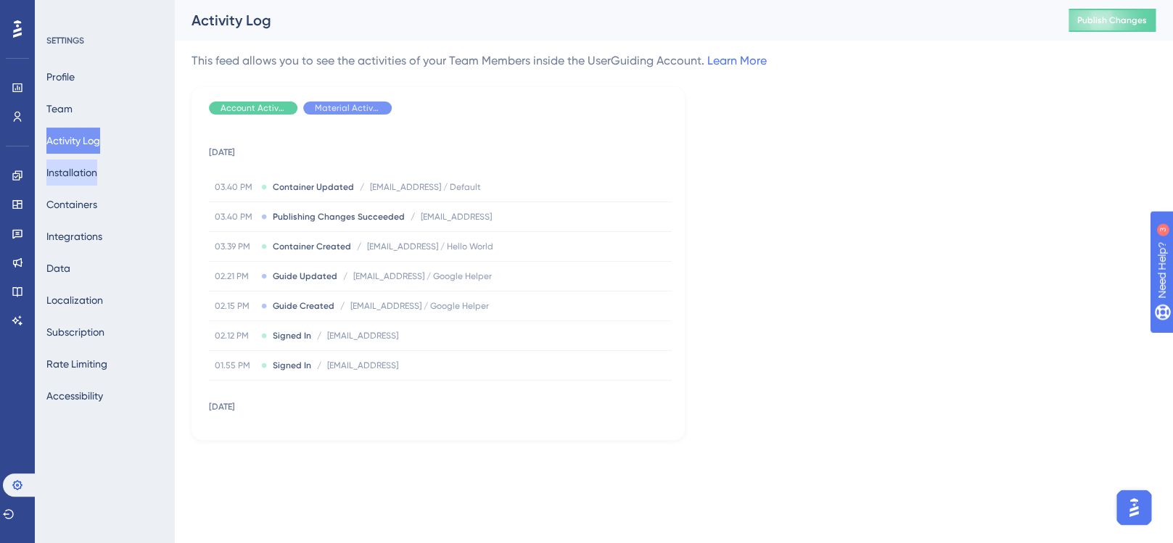
click at [80, 177] on button "Installation" at bounding box center [71, 173] width 51 height 26
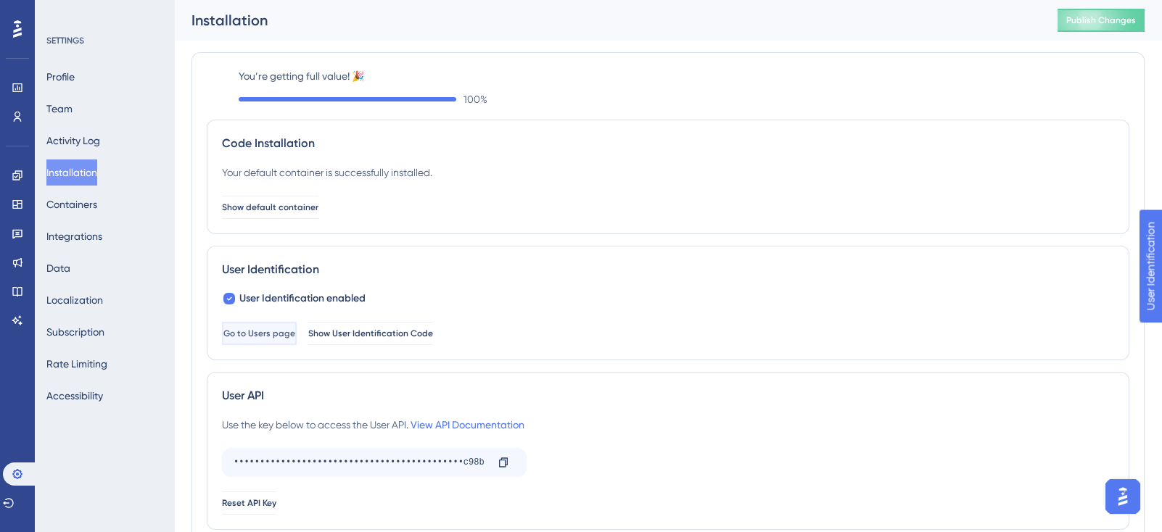
click at [271, 325] on button "Go to Users page" at bounding box center [259, 333] width 75 height 23
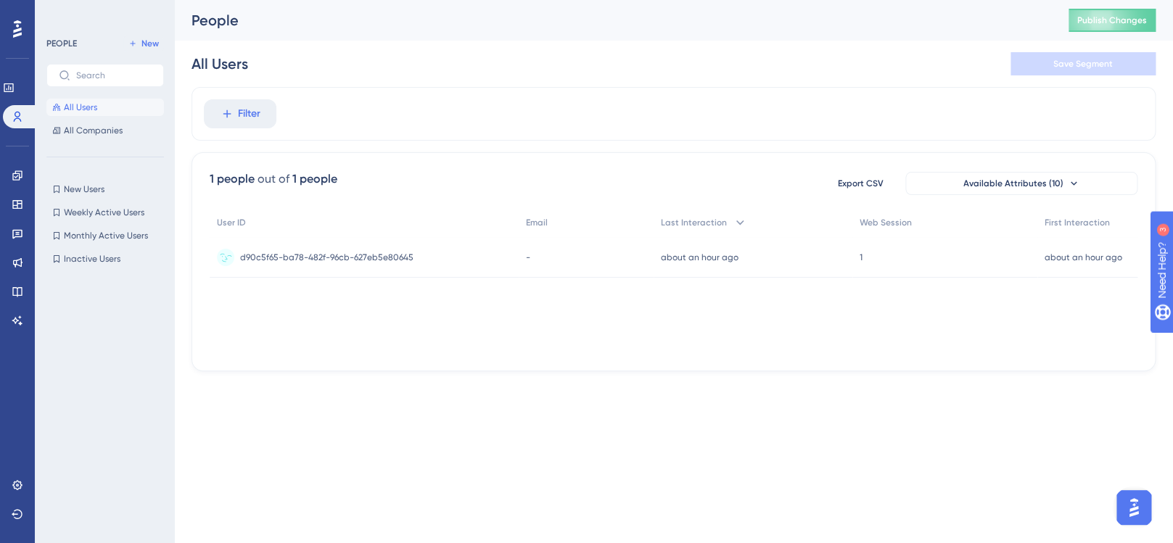
click at [309, 261] on span "d90c5f65-ba78-482f-96cb-627eb5e80645" at bounding box center [326, 258] width 173 height 12
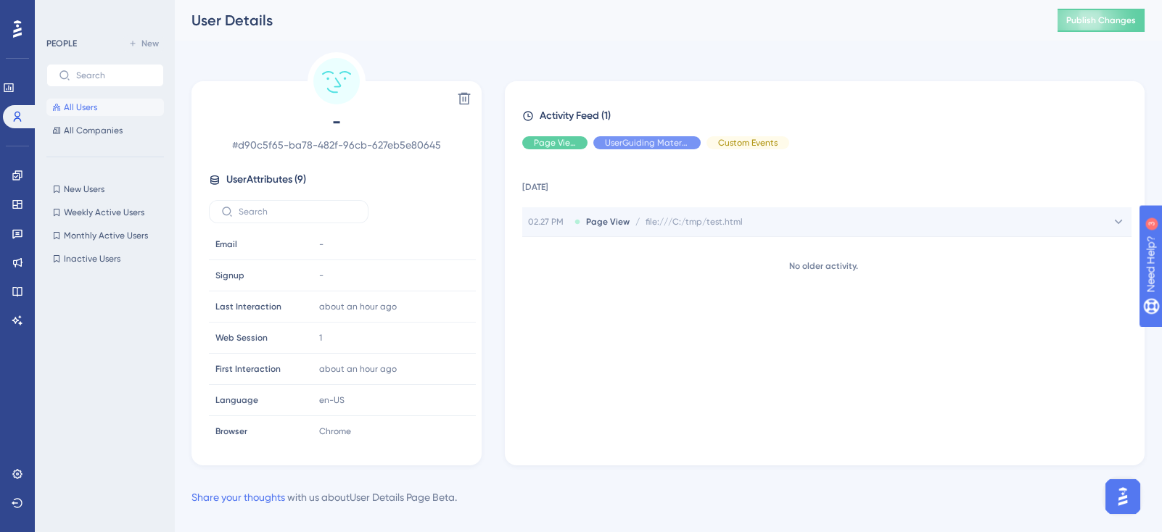
click at [669, 223] on span "file:///C:/tmp/test.html" at bounding box center [693, 222] width 97 height 12
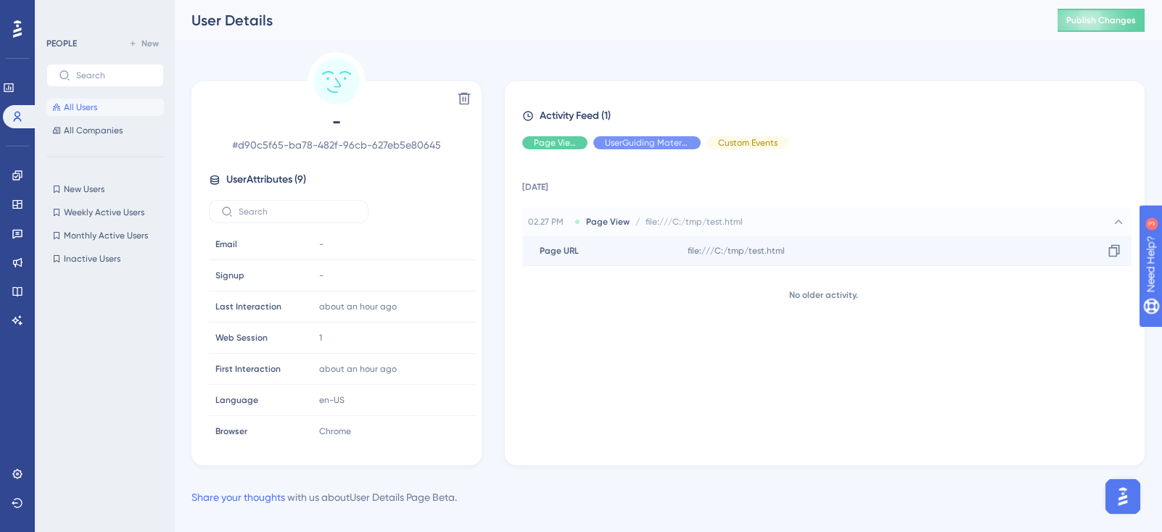
click at [709, 250] on span "file:///C:/tmp/test.html" at bounding box center [735, 251] width 97 height 12
click at [609, 216] on span "Page View" at bounding box center [608, 222] width 44 height 12
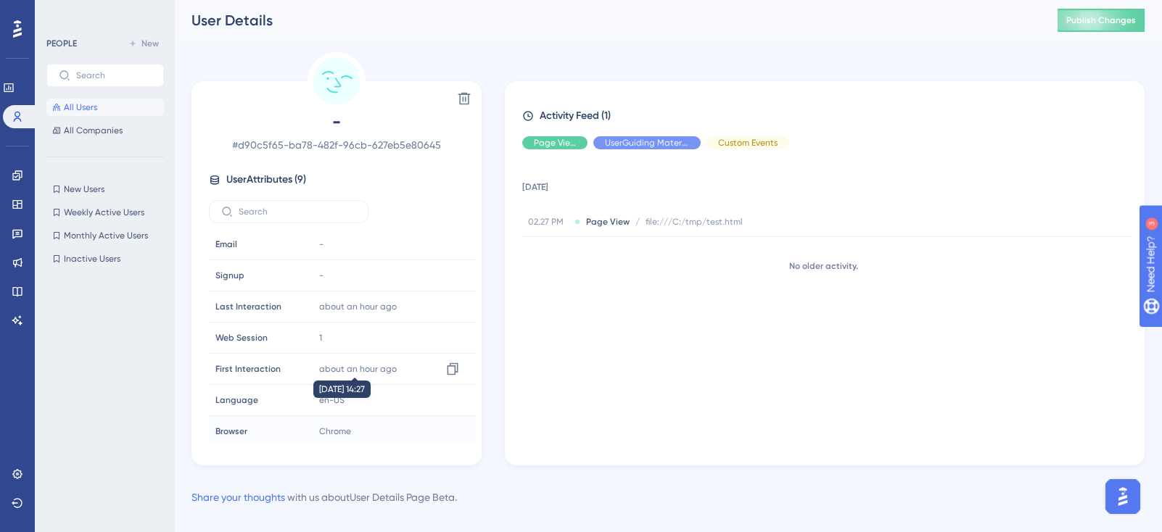
scroll to position [67, 0]
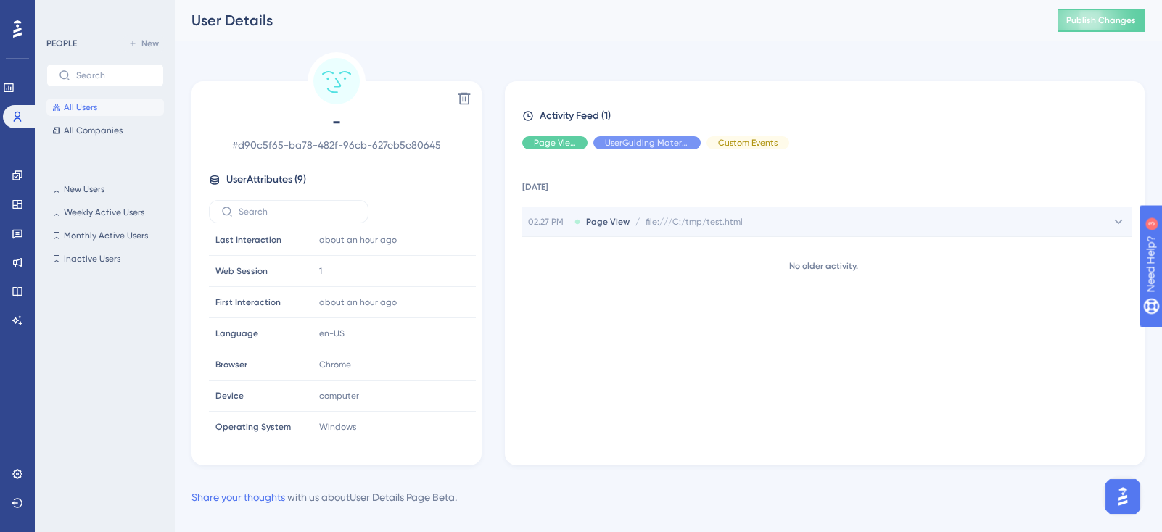
click at [557, 223] on span "02.27 PM" at bounding box center [548, 222] width 41 height 12
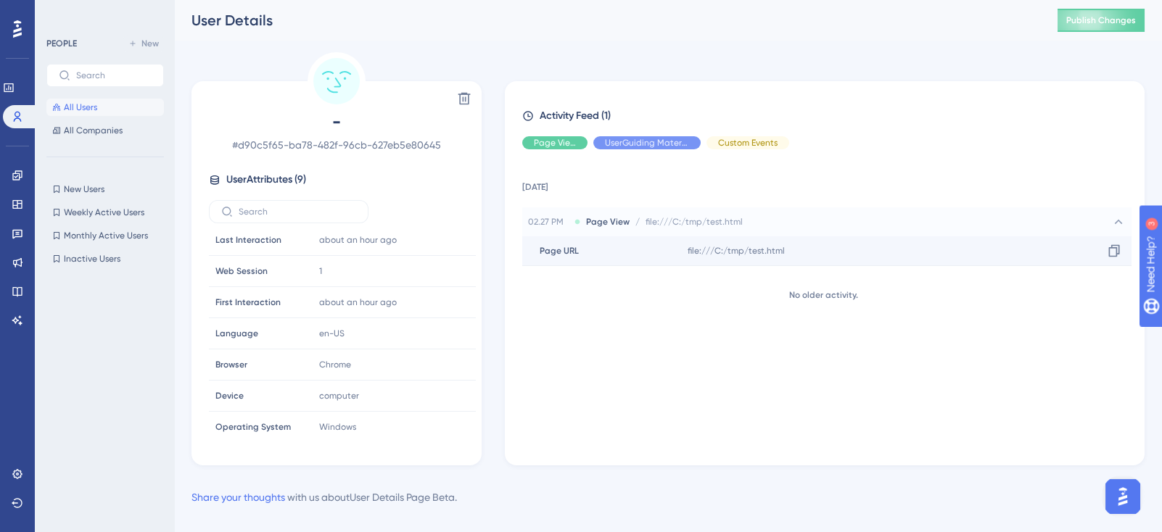
click at [624, 241] on div "Page URL Page URL" at bounding box center [602, 250] width 160 height 29
click at [575, 144] on div "Hide" at bounding box center [554, 142] width 65 height 13
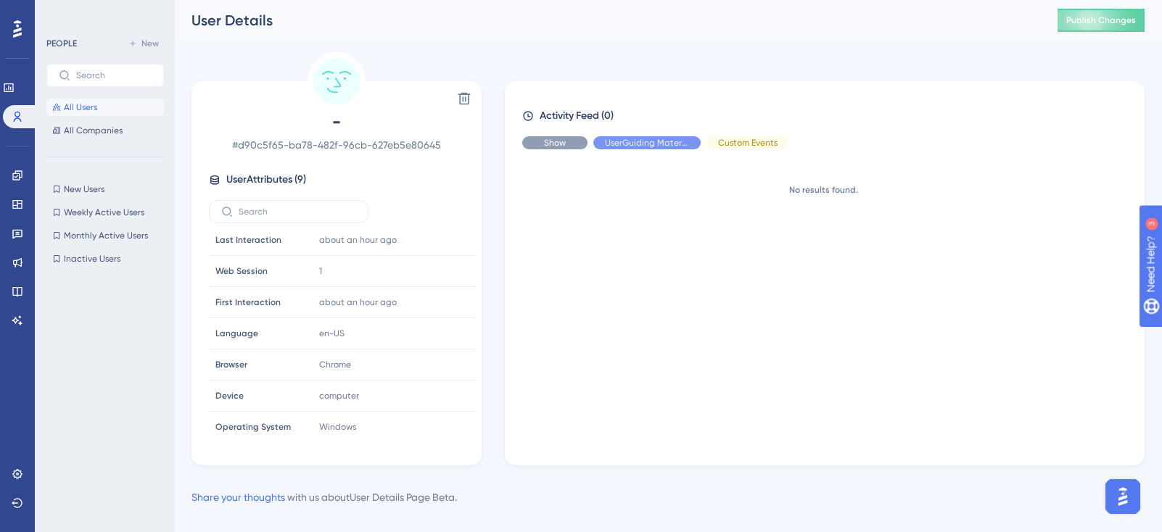
click at [558, 146] on span "Show" at bounding box center [555, 143] width 22 height 12
click at [746, 144] on span "Hide" at bounding box center [747, 143] width 19 height 12
click at [746, 144] on span "Show" at bounding box center [748, 143] width 22 height 12
click at [96, 191] on span "New Users" at bounding box center [84, 189] width 41 height 12
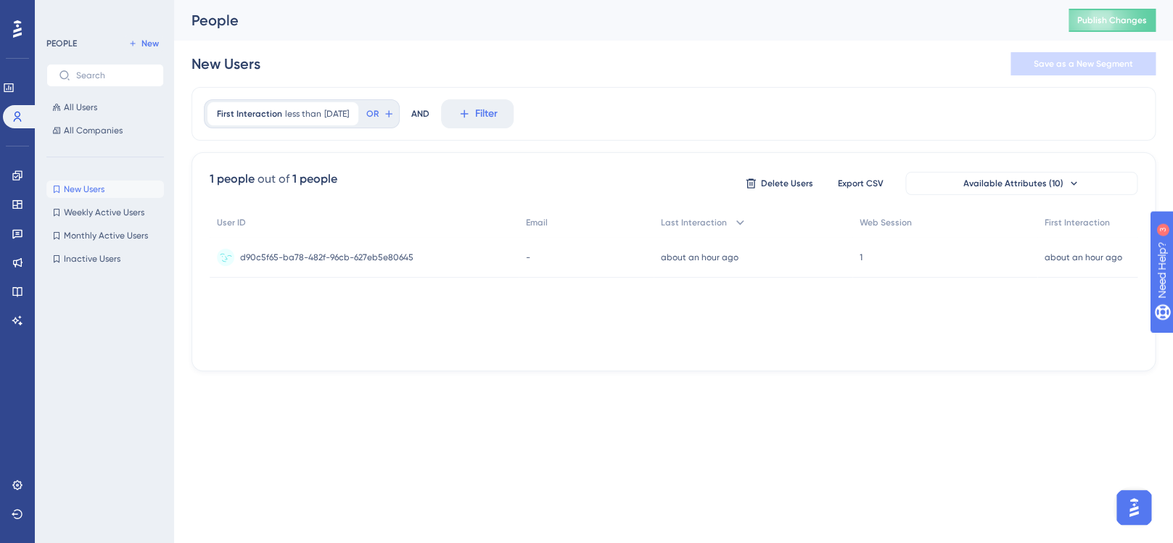
click at [285, 258] on span "d90c5f65-ba78-482f-96cb-627eb5e80645" at bounding box center [326, 258] width 173 height 12
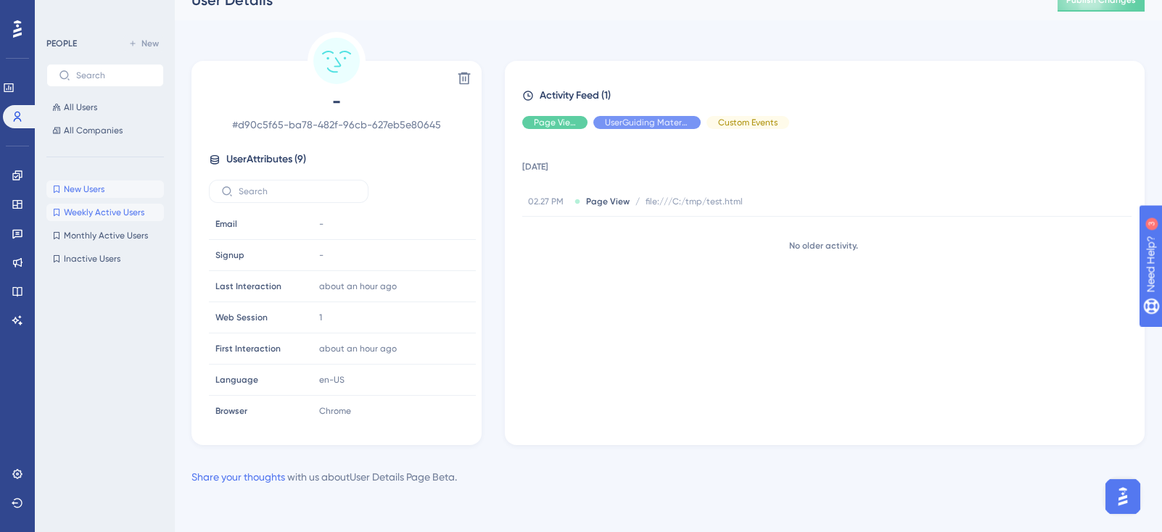
click at [83, 215] on span "Weekly Active Users" at bounding box center [104, 213] width 80 height 12
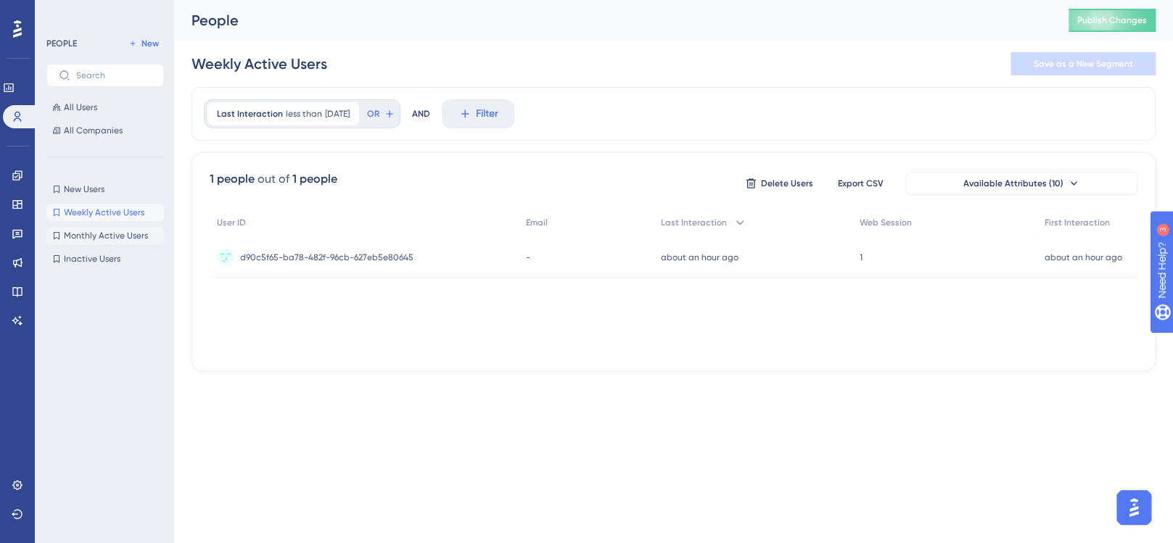
click at [85, 227] on button "Monthly Active Users Monthly Active Users" at bounding box center [104, 235] width 117 height 17
click at [83, 260] on span "Inactive Users" at bounding box center [92, 259] width 57 height 12
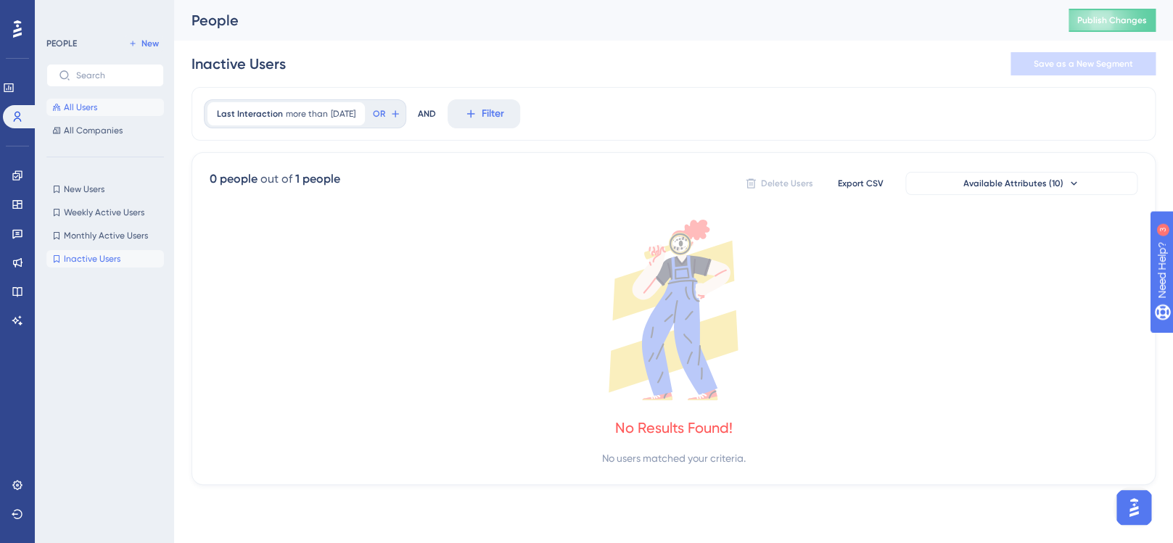
click at [99, 110] on button "All Users" at bounding box center [104, 107] width 117 height 17
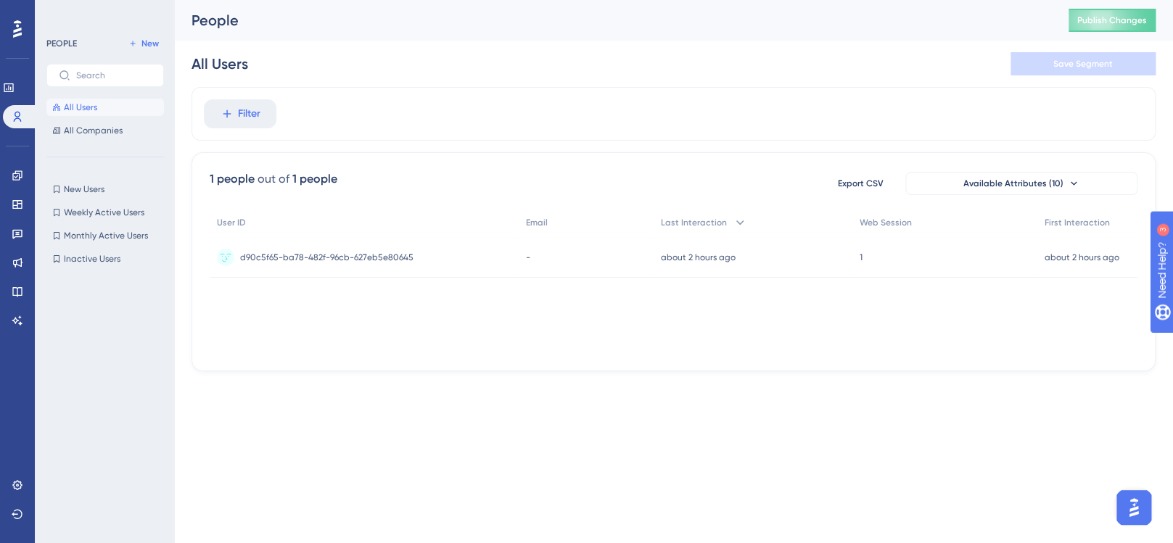
click at [849, 0] on html "Performance Users Engagement Widgets Feedback Product Updates Knowledge Base AI…" at bounding box center [586, 0] width 1173 height 0
